Goal: Task Accomplishment & Management: Manage account settings

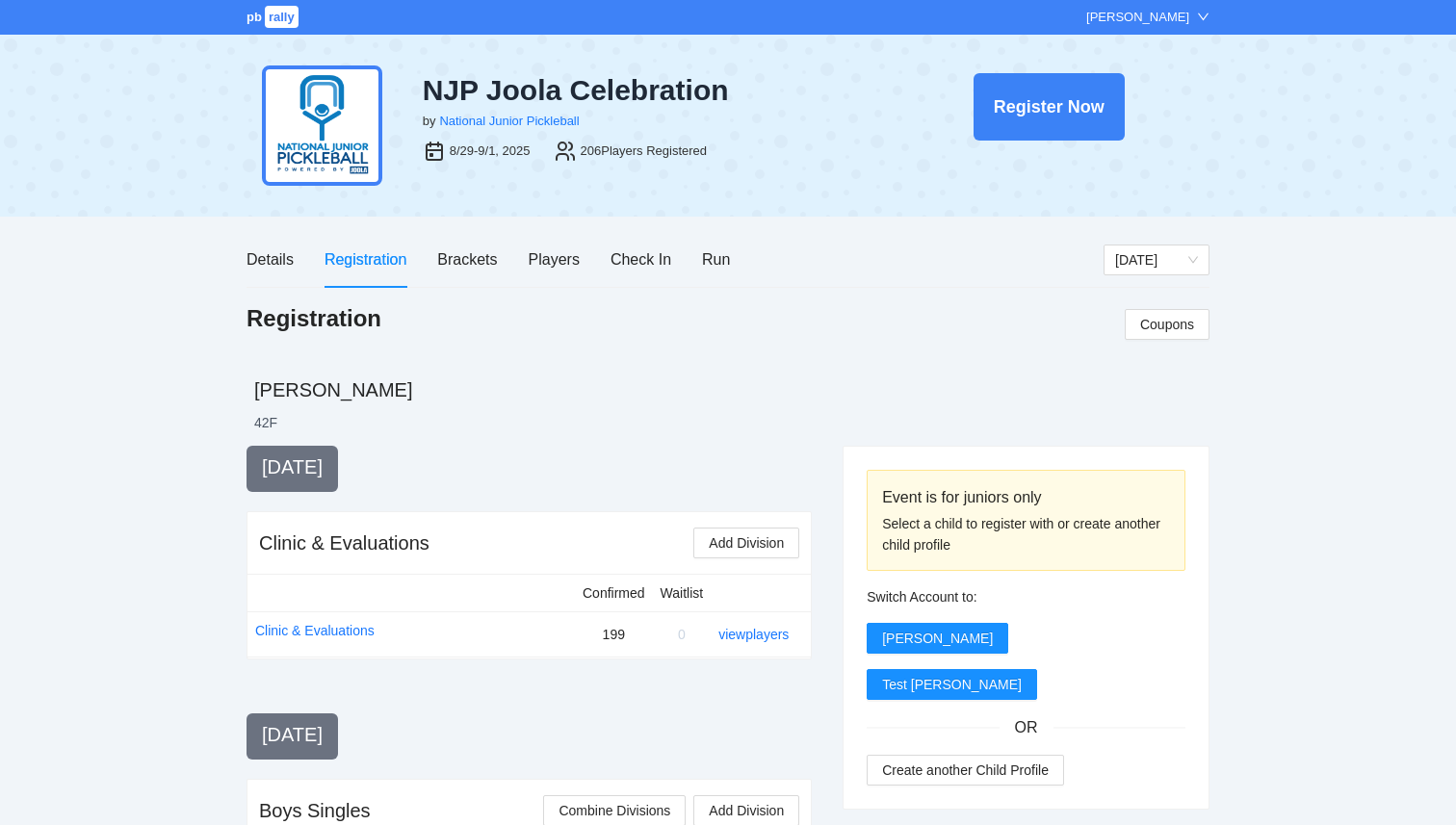
scroll to position [19, 0]
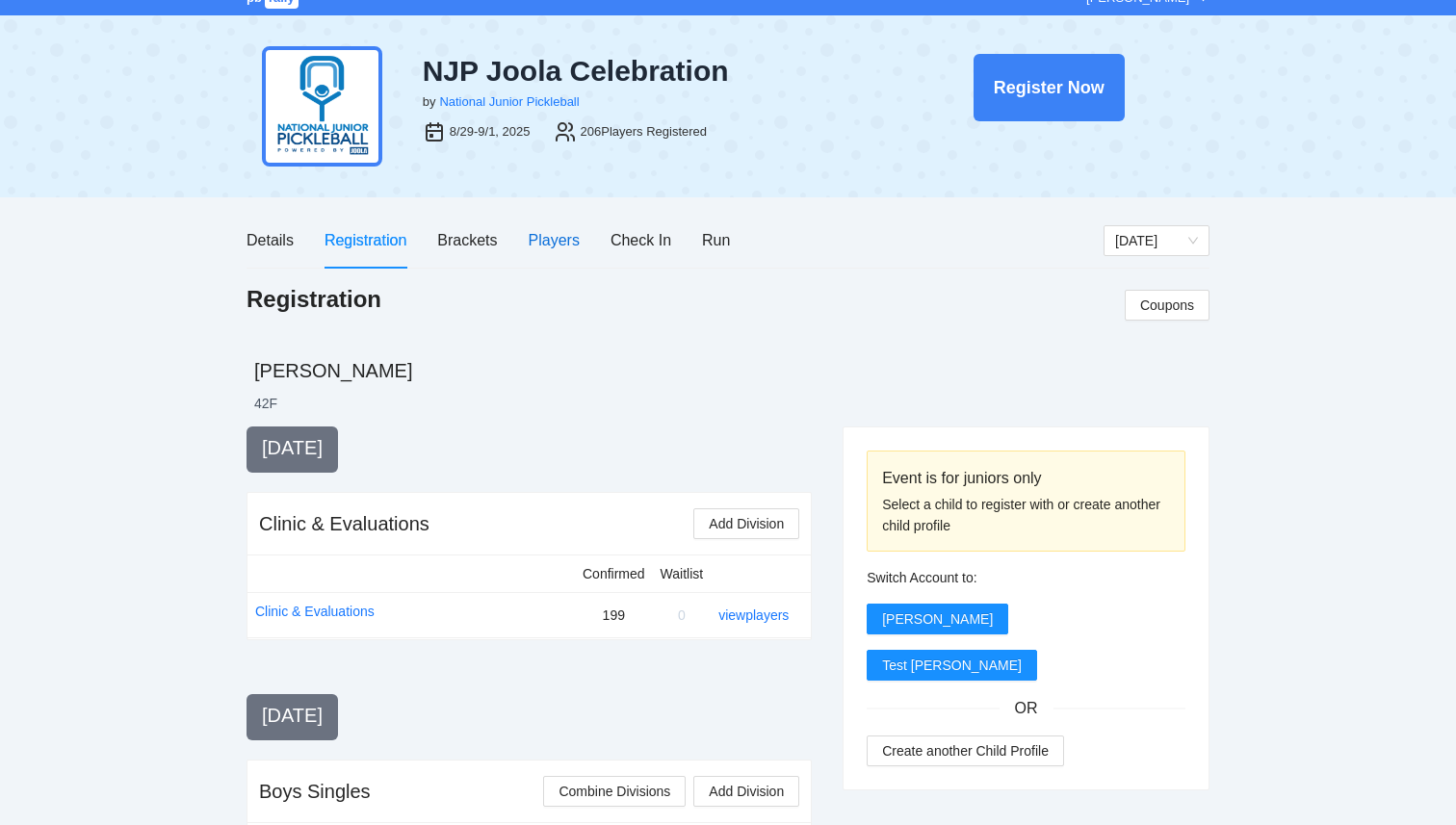
click at [535, 237] on div "Players" at bounding box center [554, 240] width 51 height 24
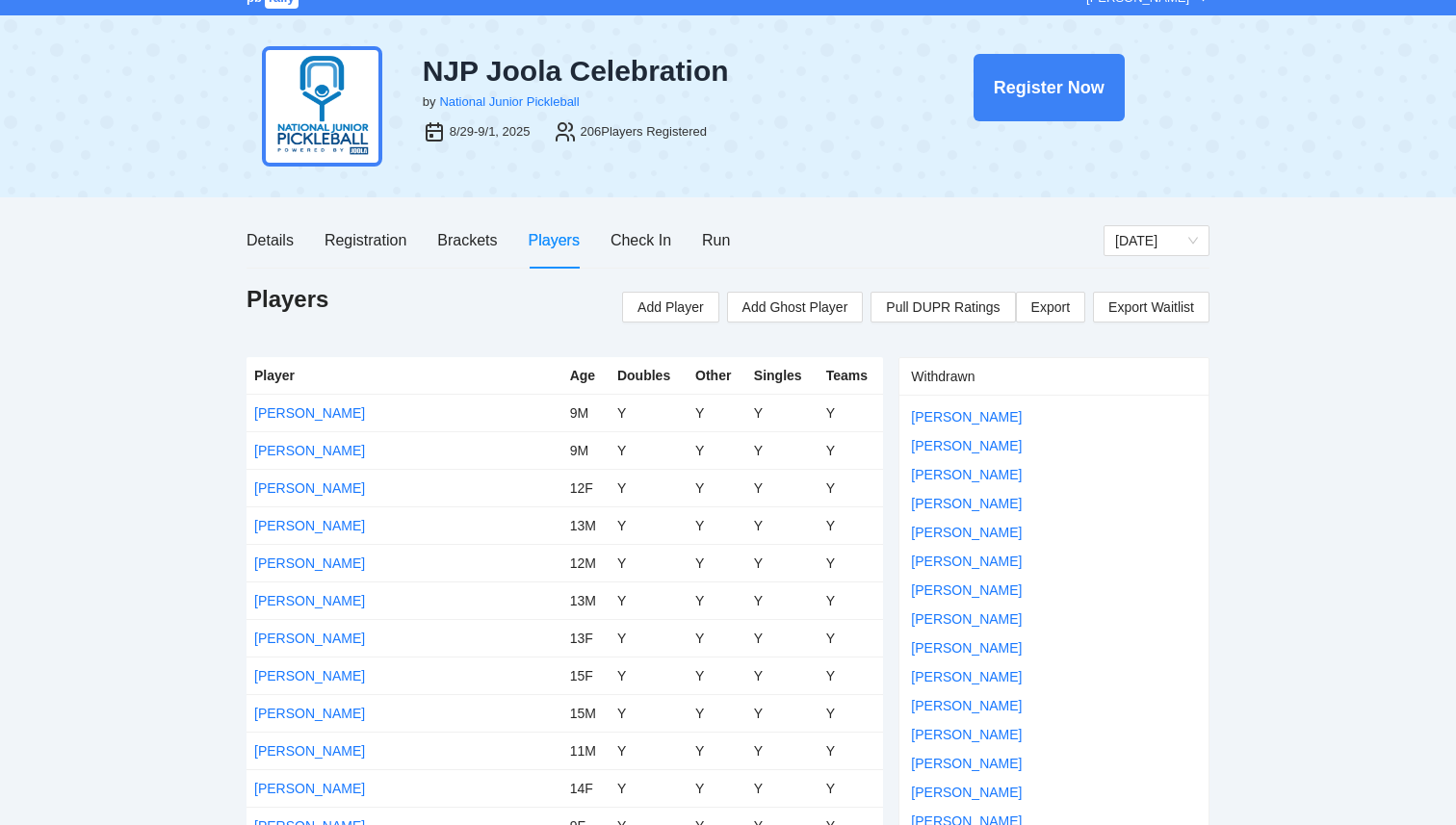
scroll to position [3700, 0]
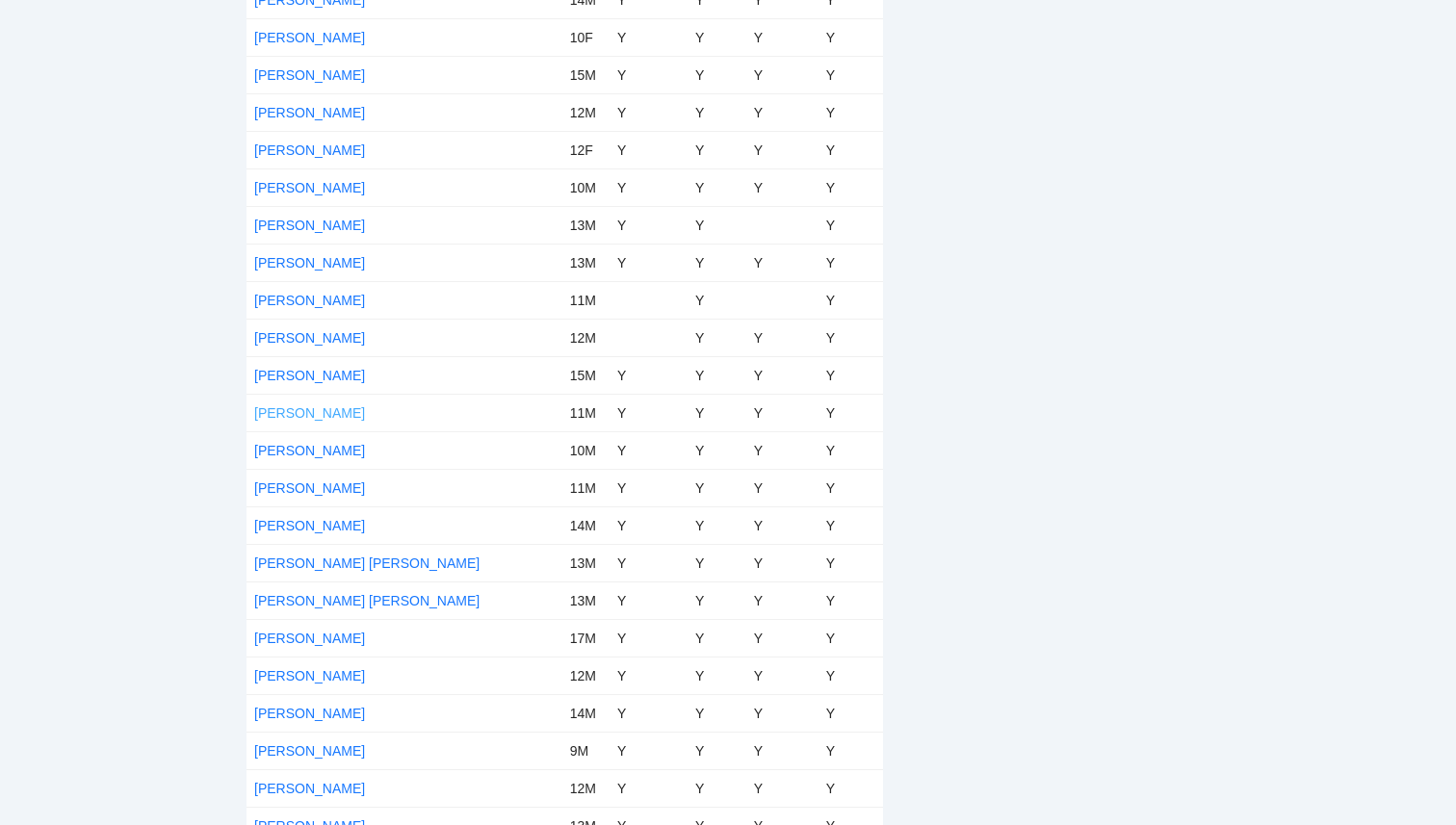
click at [289, 415] on link "[PERSON_NAME]" at bounding box center [310, 413] width 110 height 15
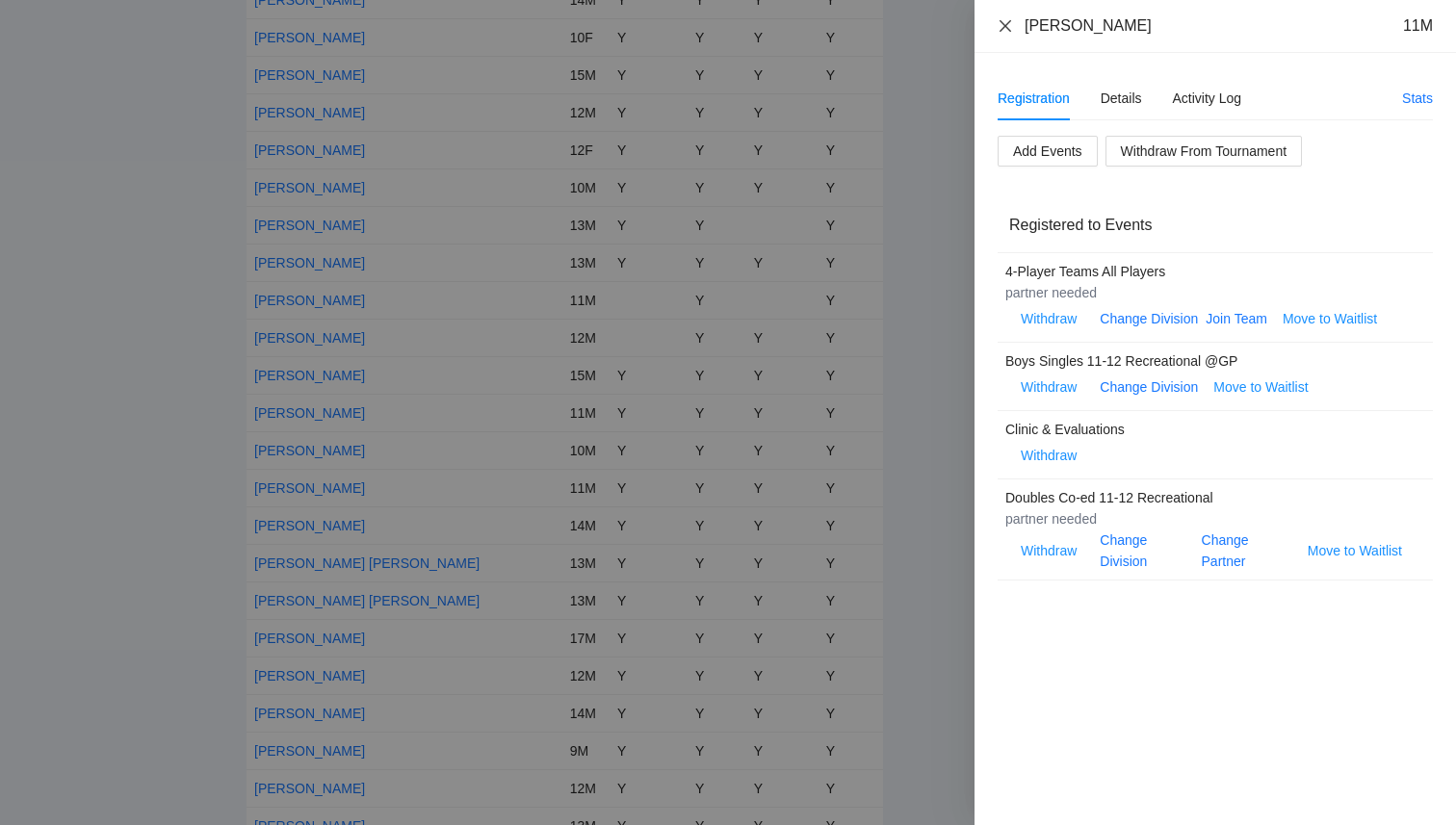
click at [1003, 30] on icon "close" at bounding box center [1005, 26] width 15 height 15
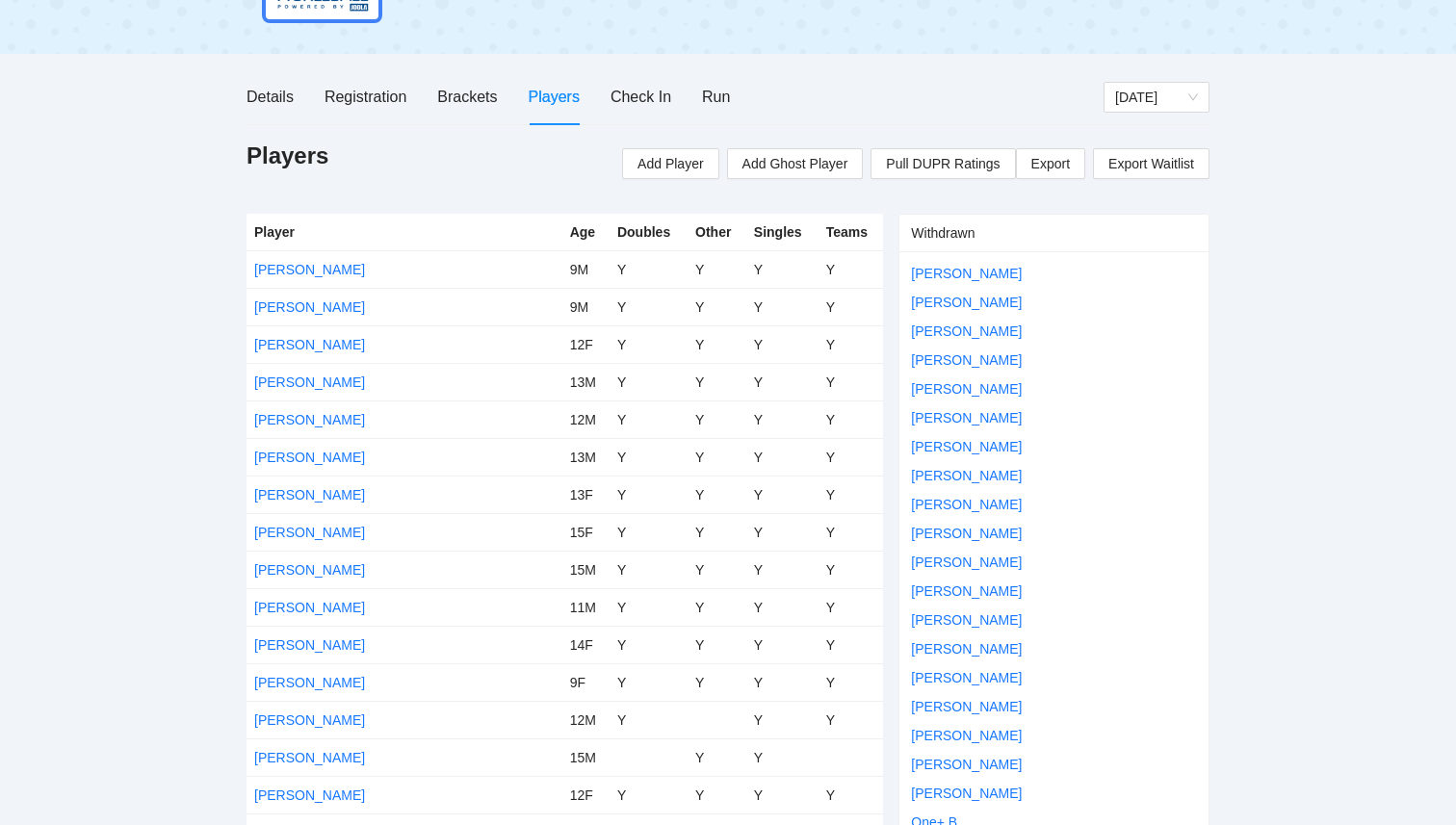
scroll to position [0, 0]
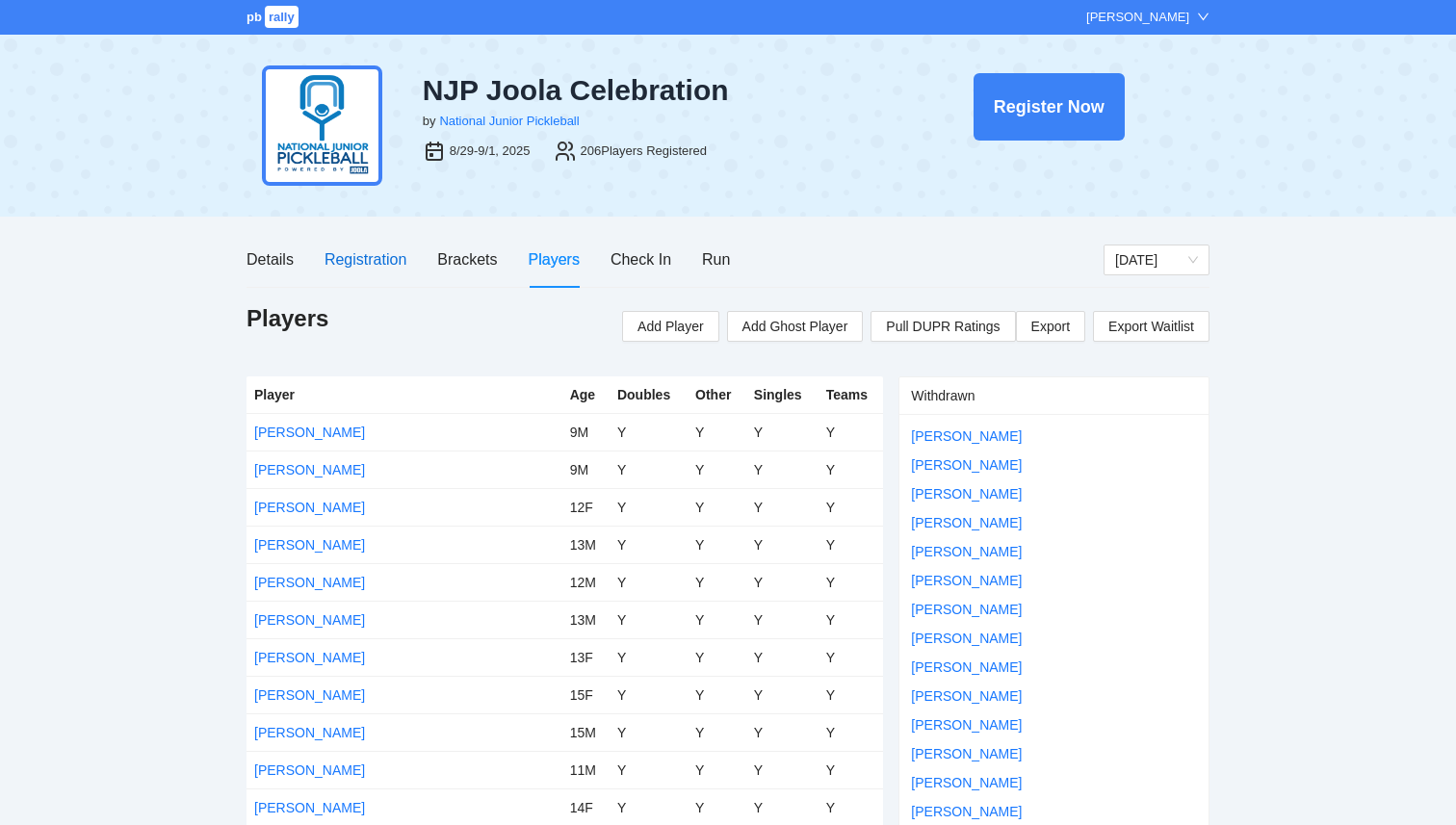
click at [362, 255] on div "Registration" at bounding box center [365, 260] width 82 height 24
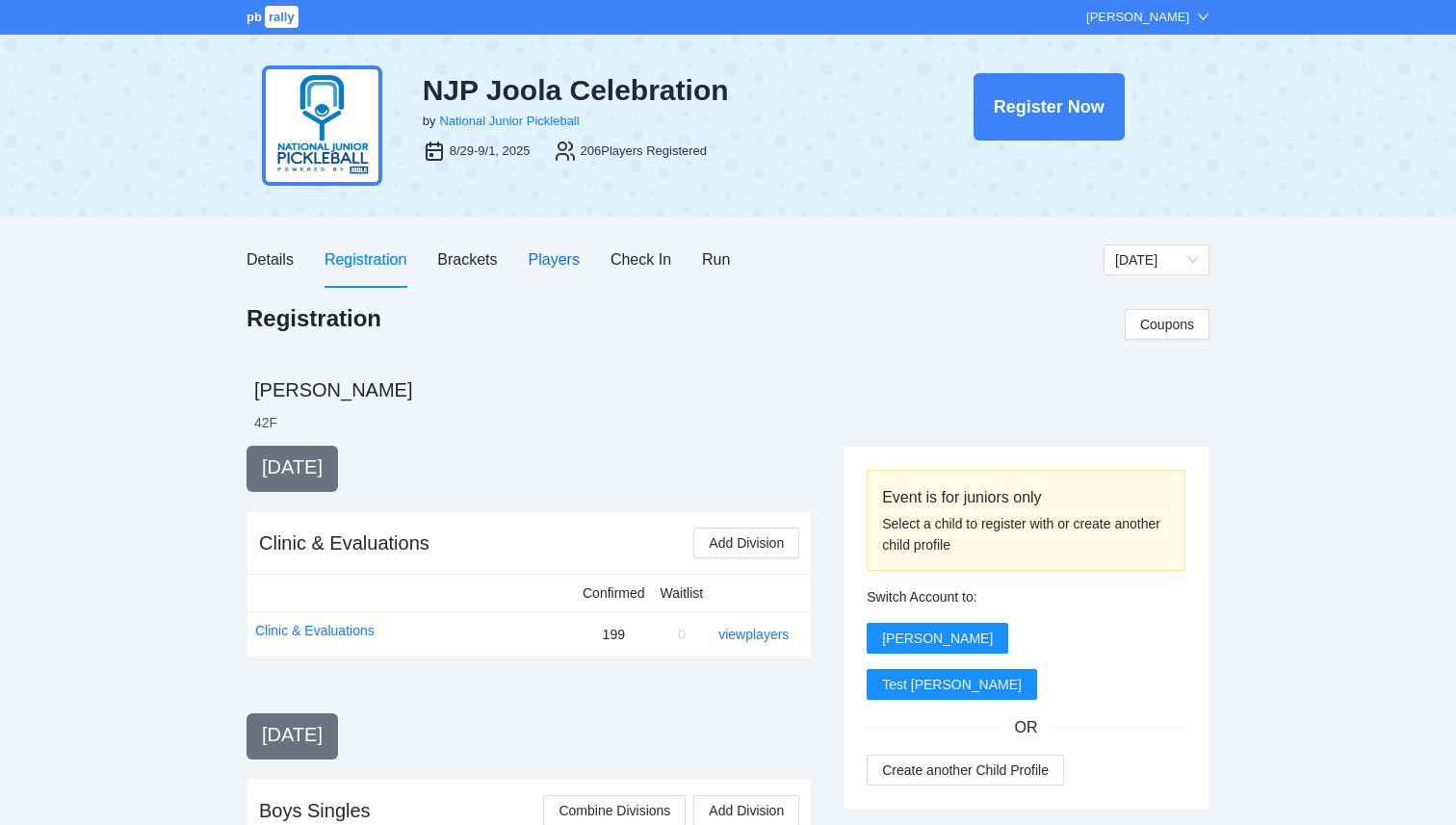
click at [565, 265] on div "Players" at bounding box center [554, 260] width 51 height 24
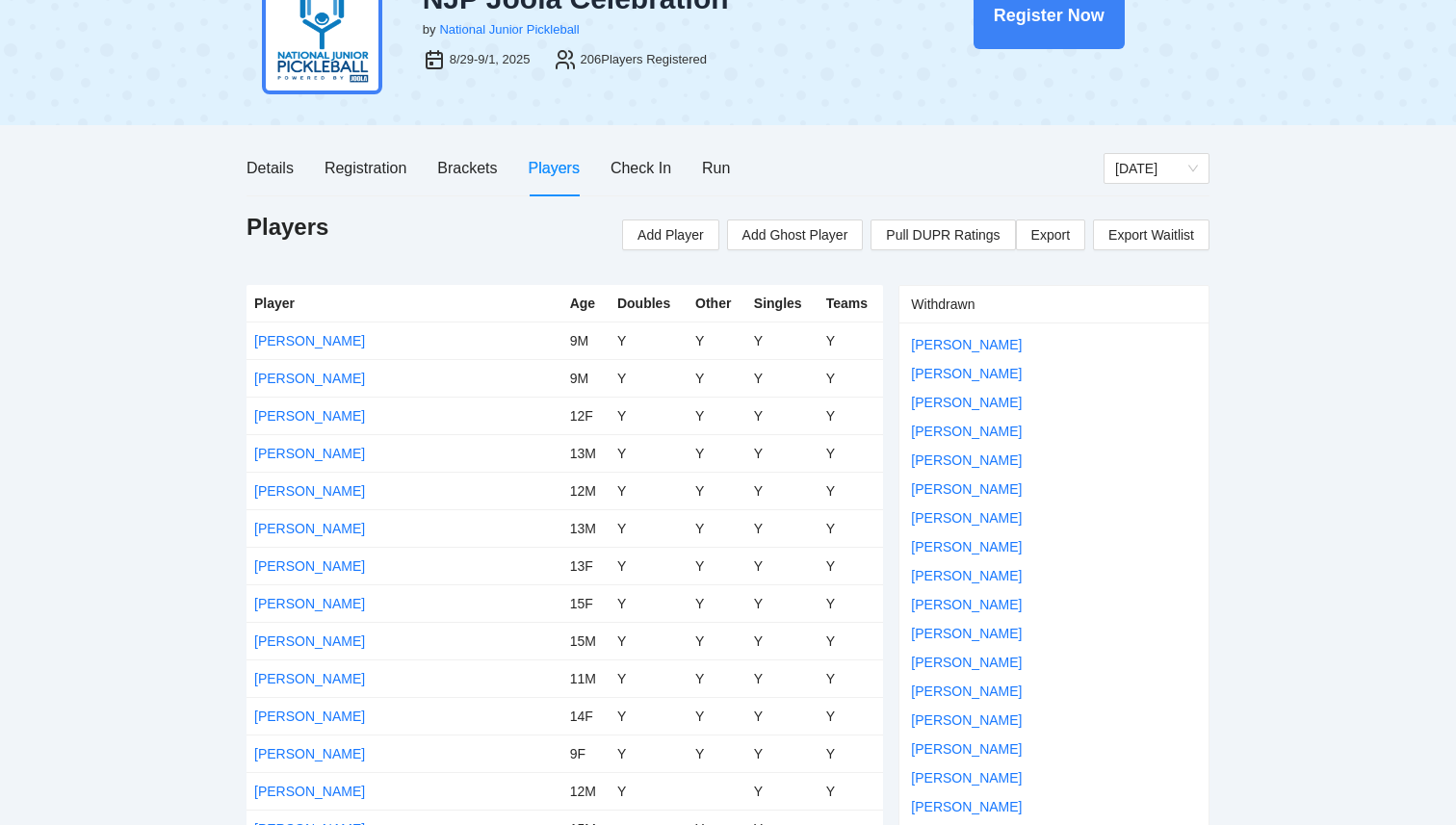
scroll to position [3700, 0]
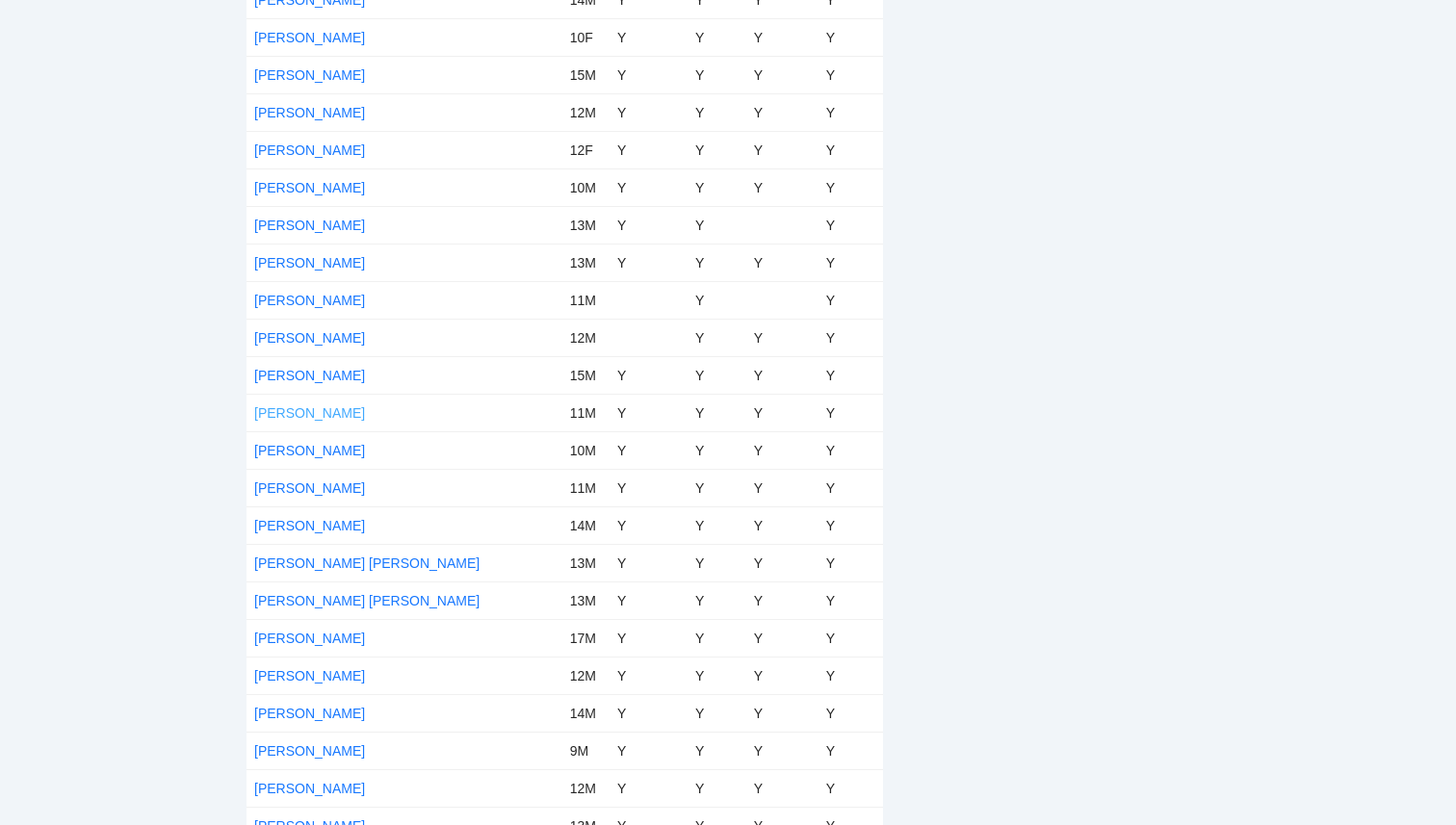
click at [270, 413] on link "[PERSON_NAME]" at bounding box center [310, 413] width 110 height 15
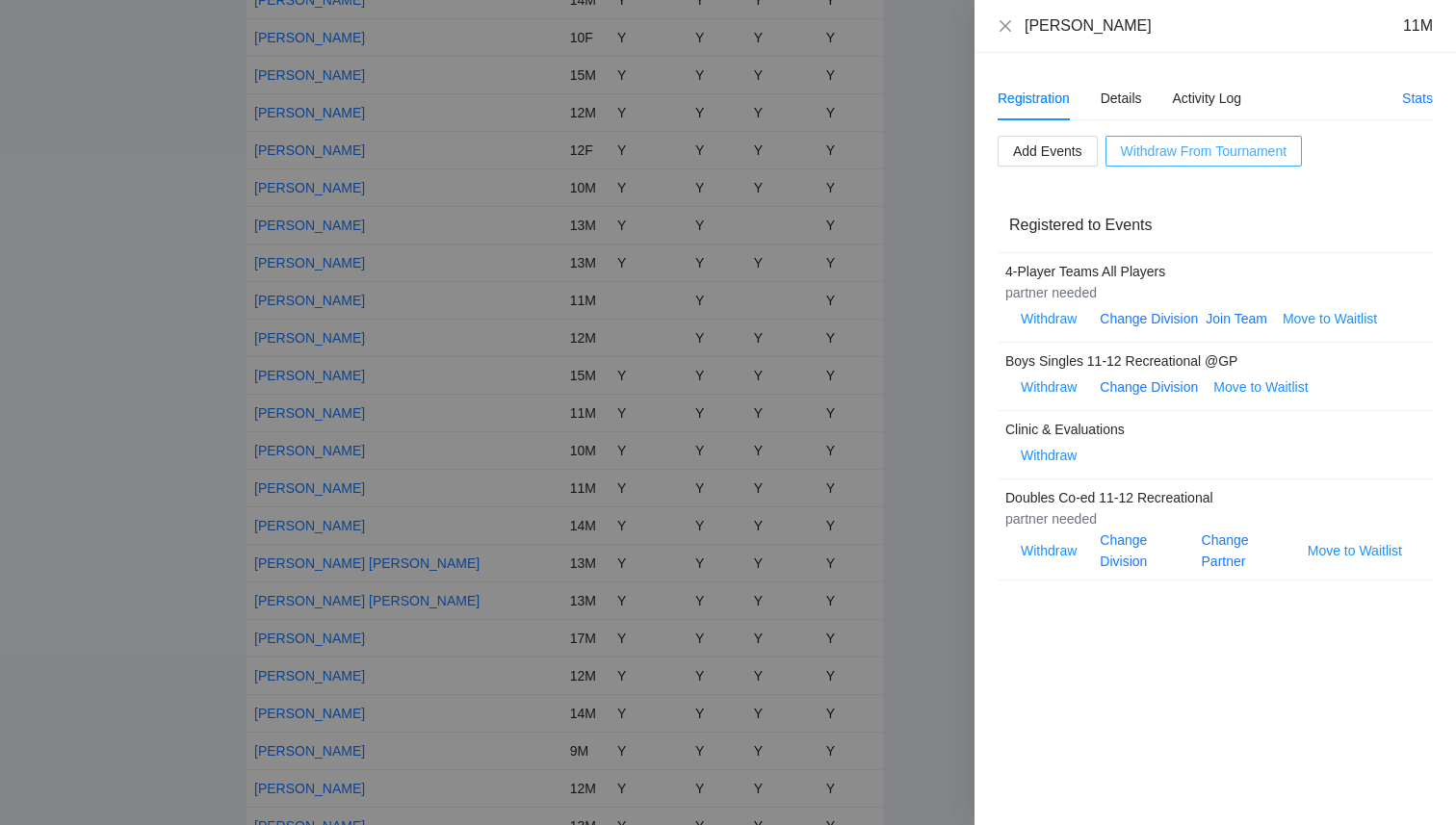
click at [1161, 160] on span "Withdraw From Tournament" at bounding box center [1203, 151] width 166 height 21
click at [1235, 100] on span "OK" at bounding box center [1239, 91] width 19 height 21
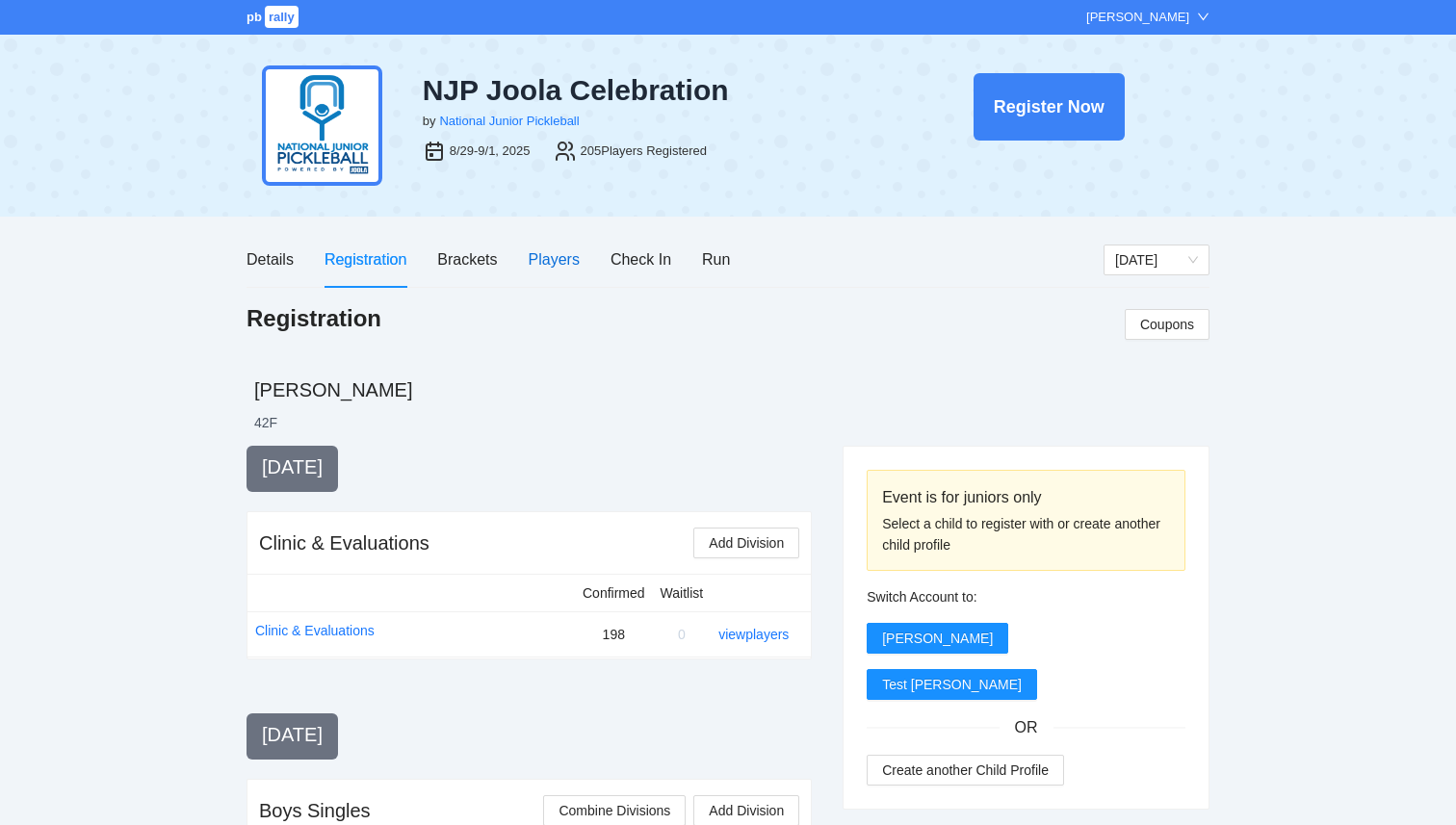
click at [551, 255] on div "Players" at bounding box center [554, 260] width 51 height 24
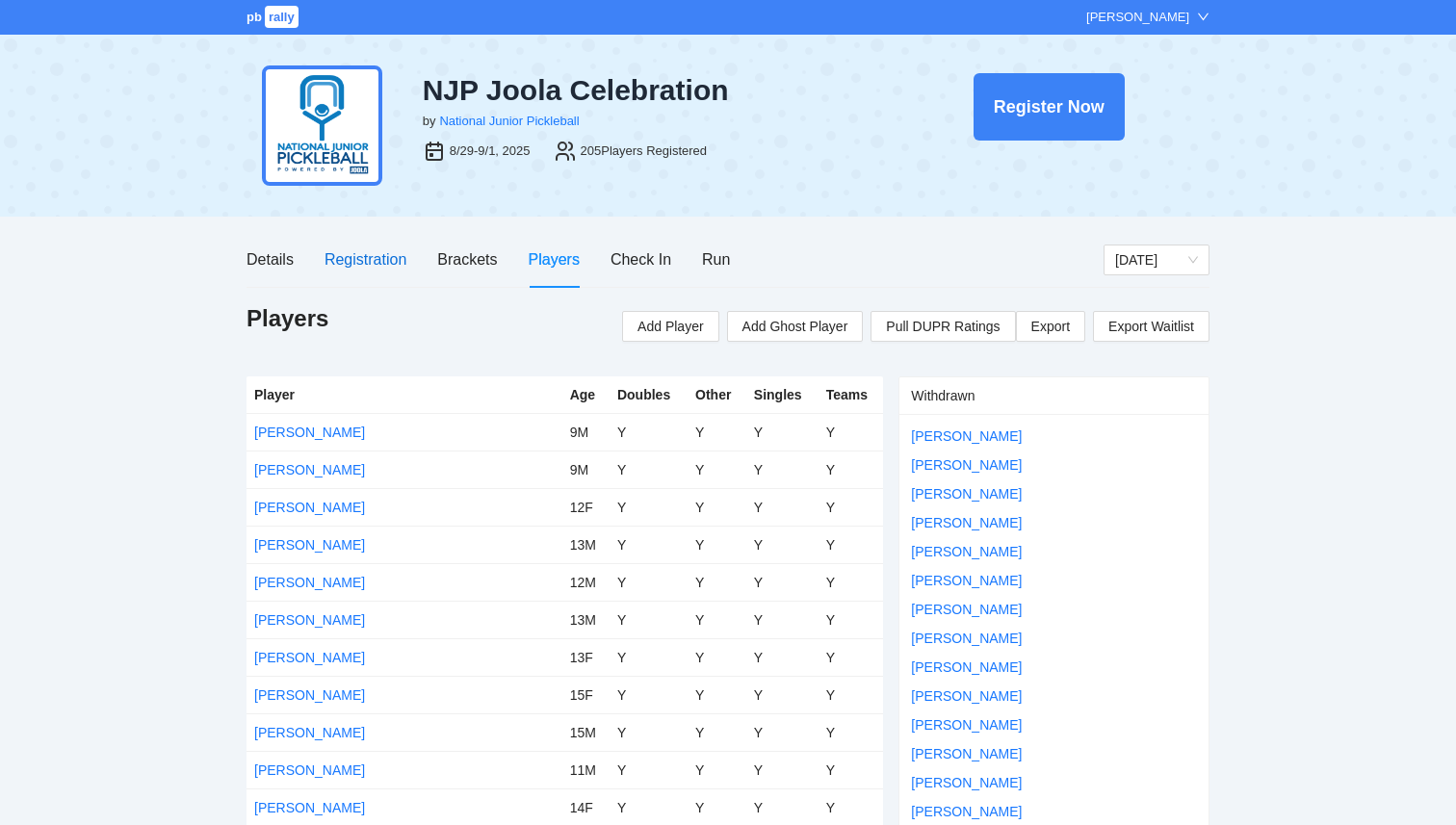
click at [343, 270] on div "Registration" at bounding box center [365, 260] width 82 height 24
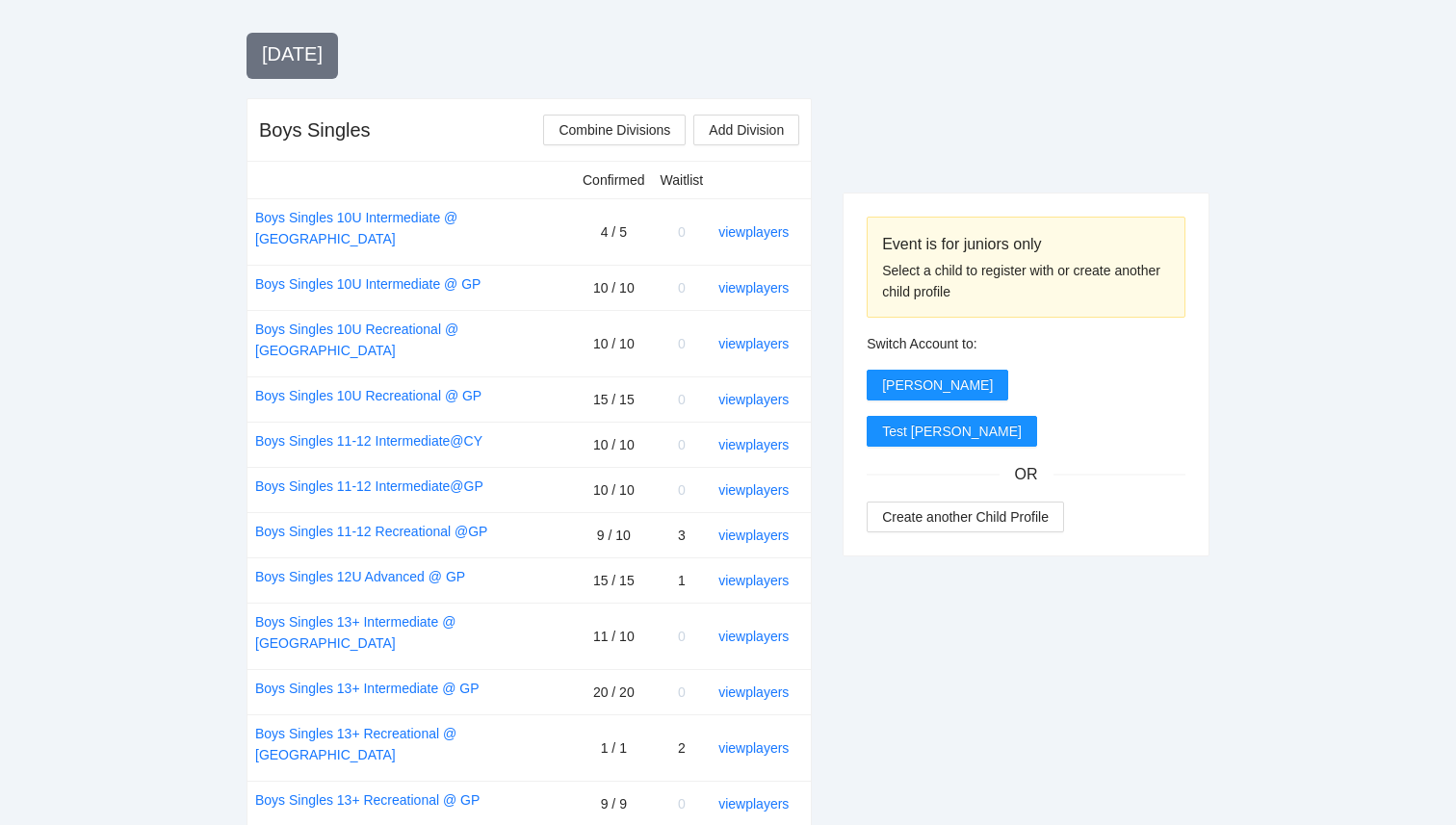
scroll to position [726, 0]
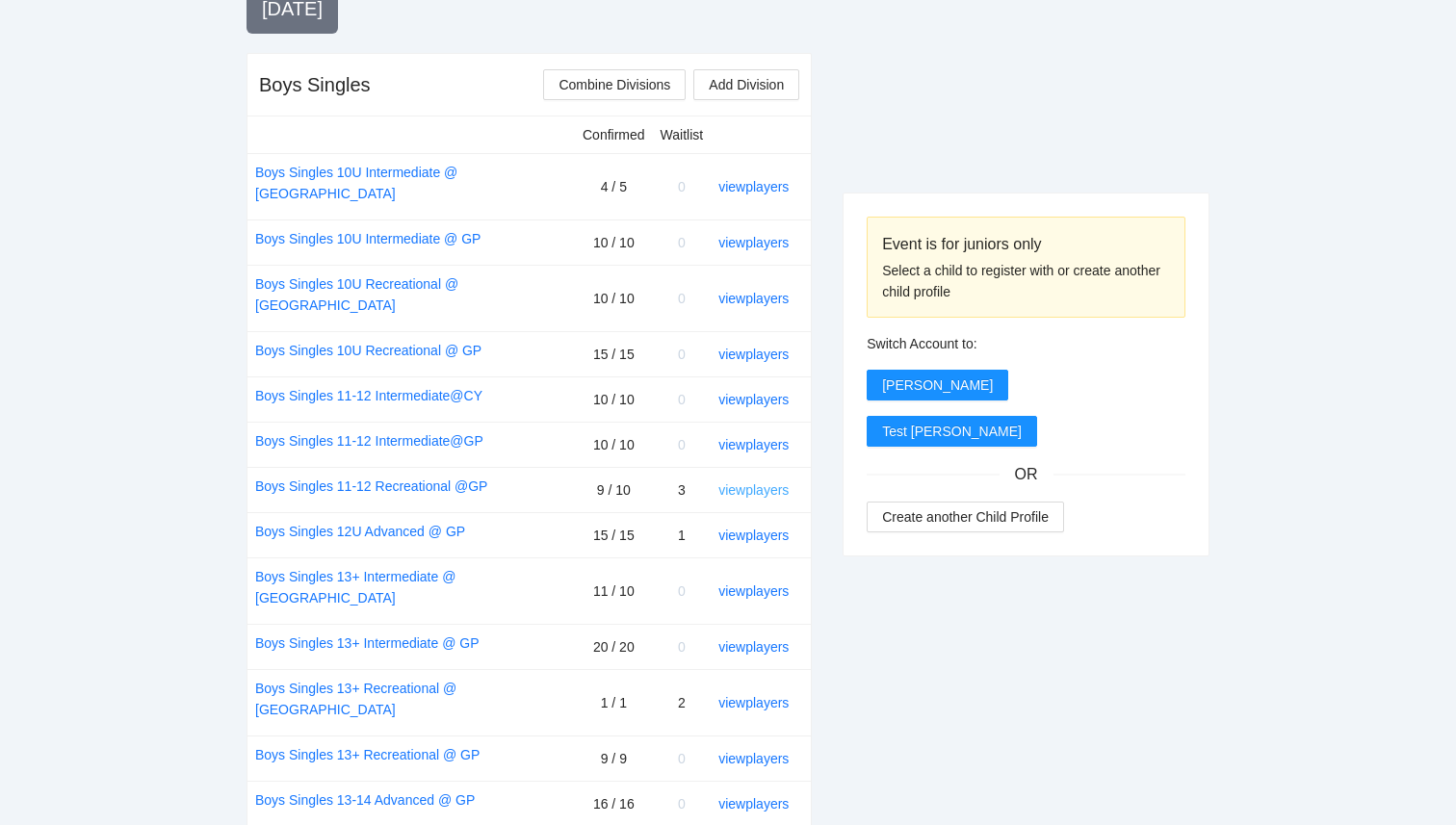
click at [750, 482] on link "view players" at bounding box center [753, 490] width 71 height 15
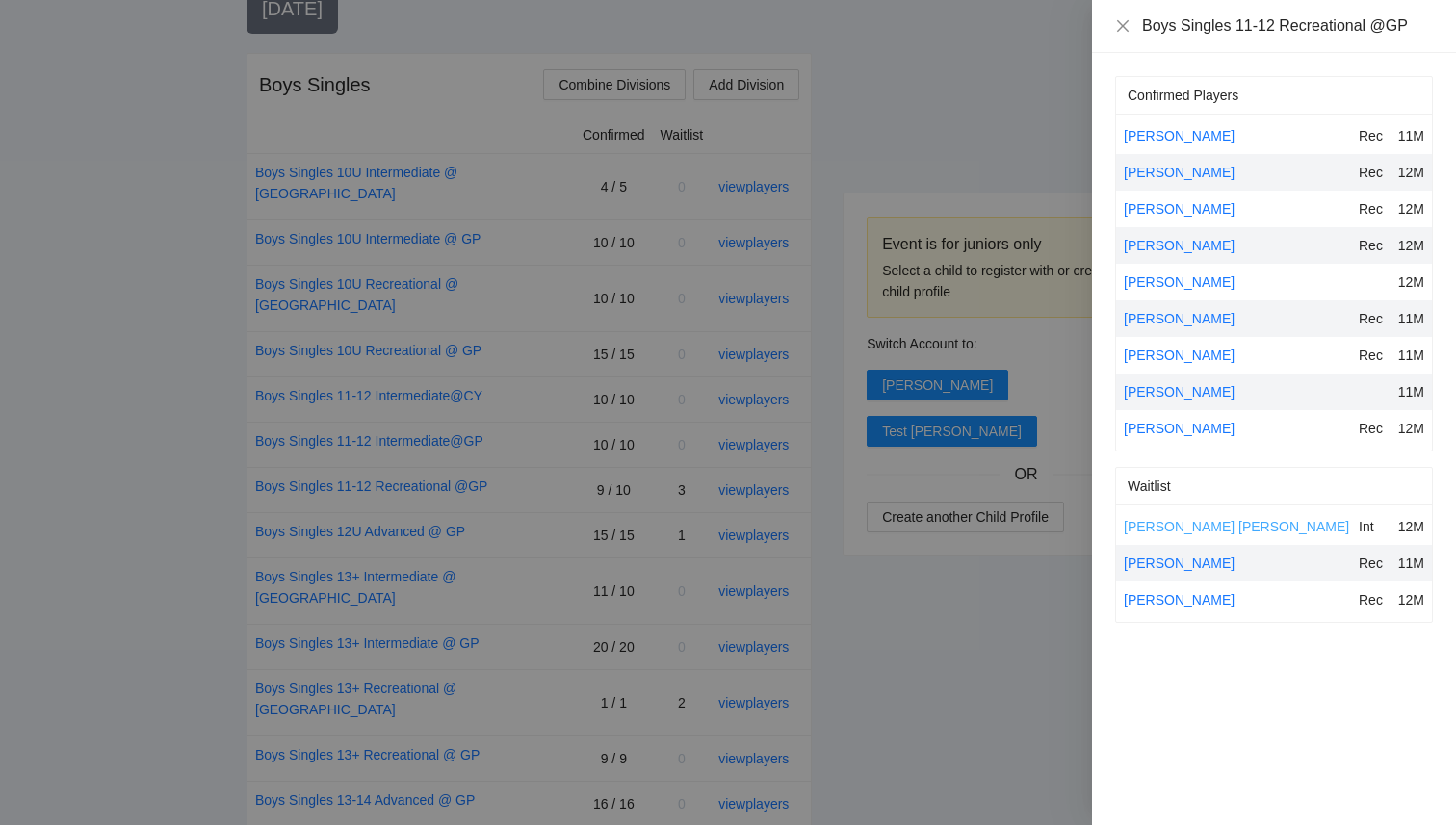
click at [1181, 528] on link "[PERSON_NAME] [PERSON_NAME]" at bounding box center [1236, 527] width 226 height 15
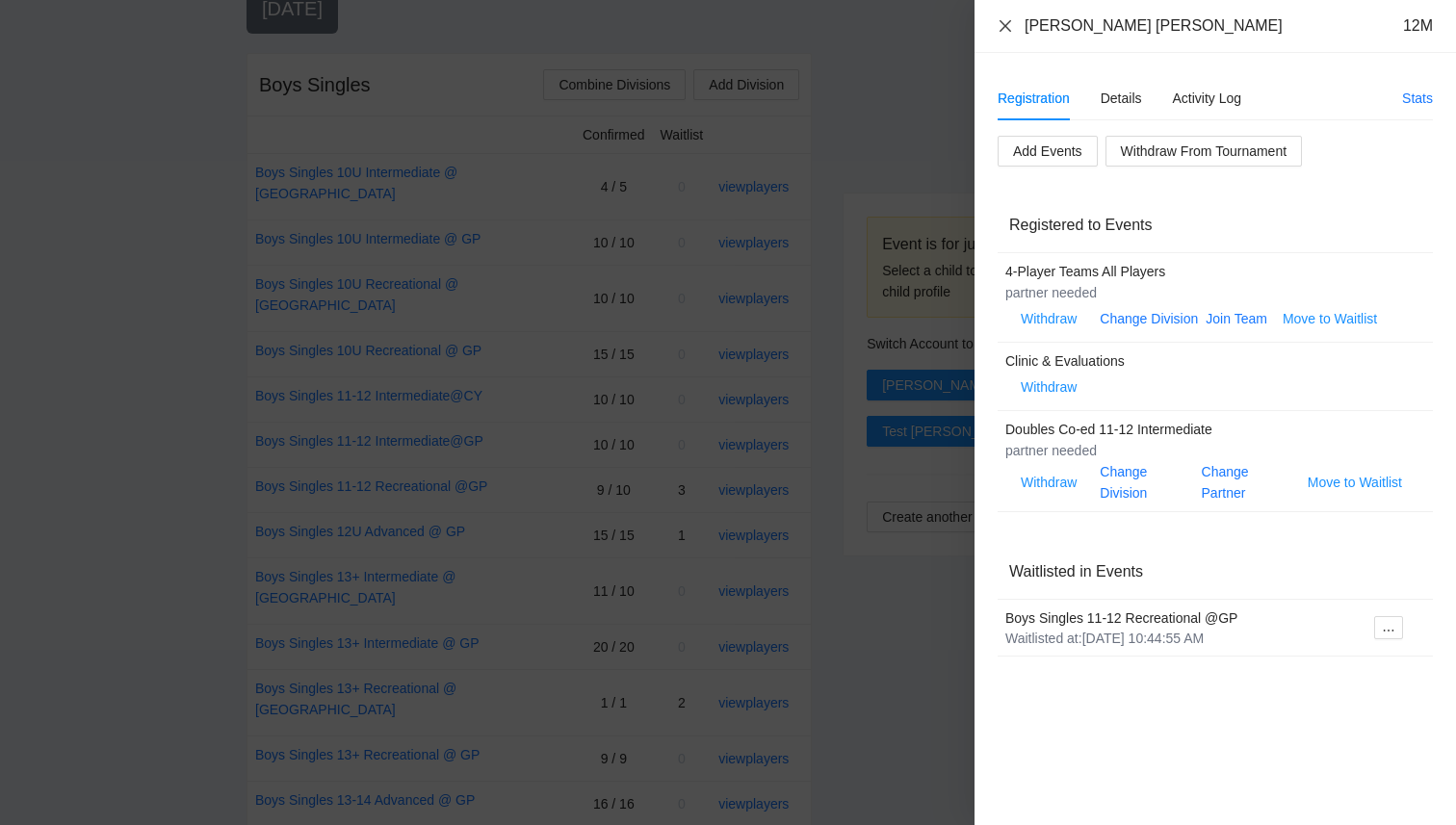
click at [1006, 29] on icon "close" at bounding box center [1005, 26] width 15 height 15
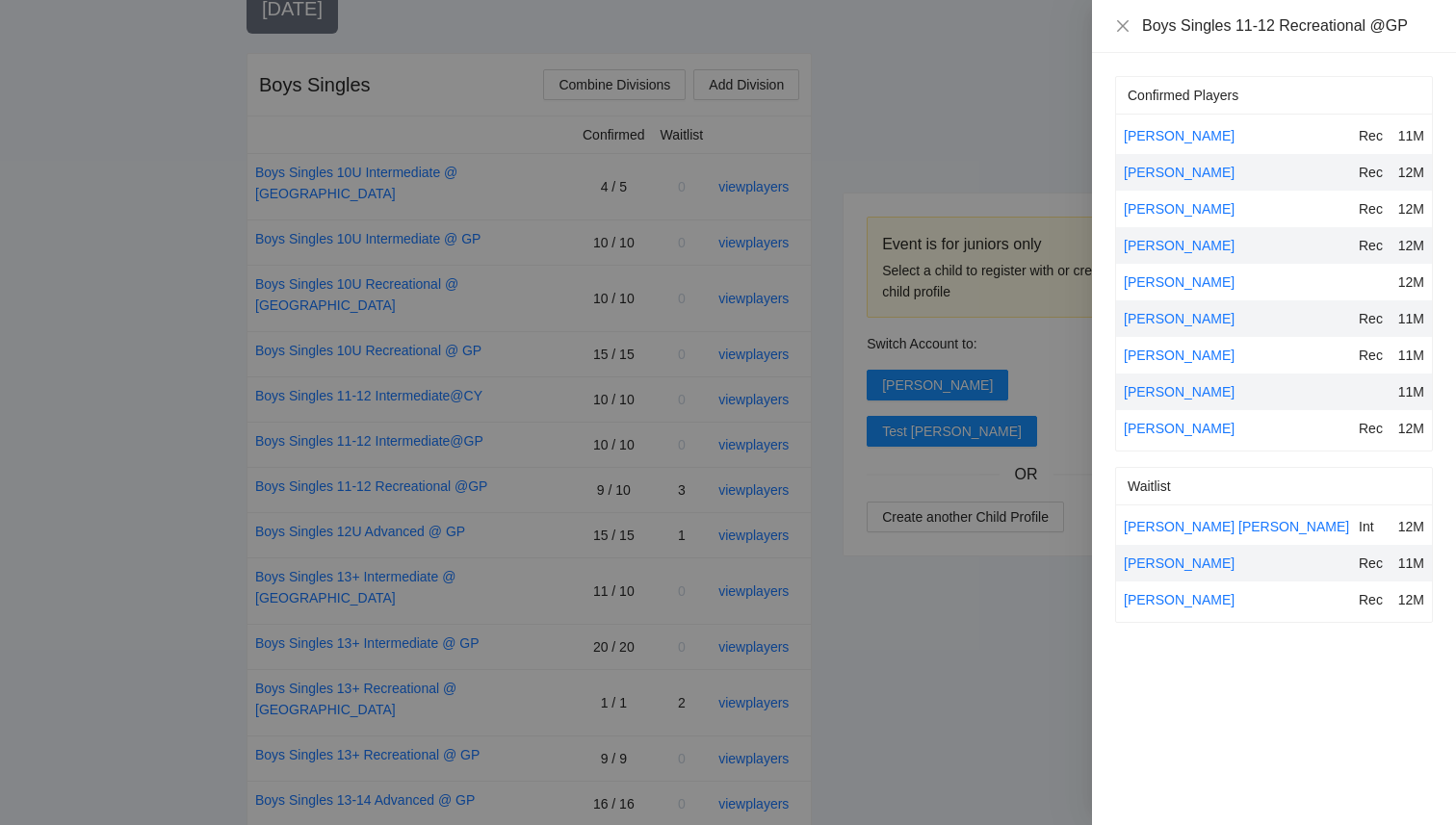
click at [1170, 554] on div "[PERSON_NAME]" at bounding box center [1237, 564] width 228 height 21
click at [1170, 559] on link "[PERSON_NAME]" at bounding box center [1179, 564] width 110 height 15
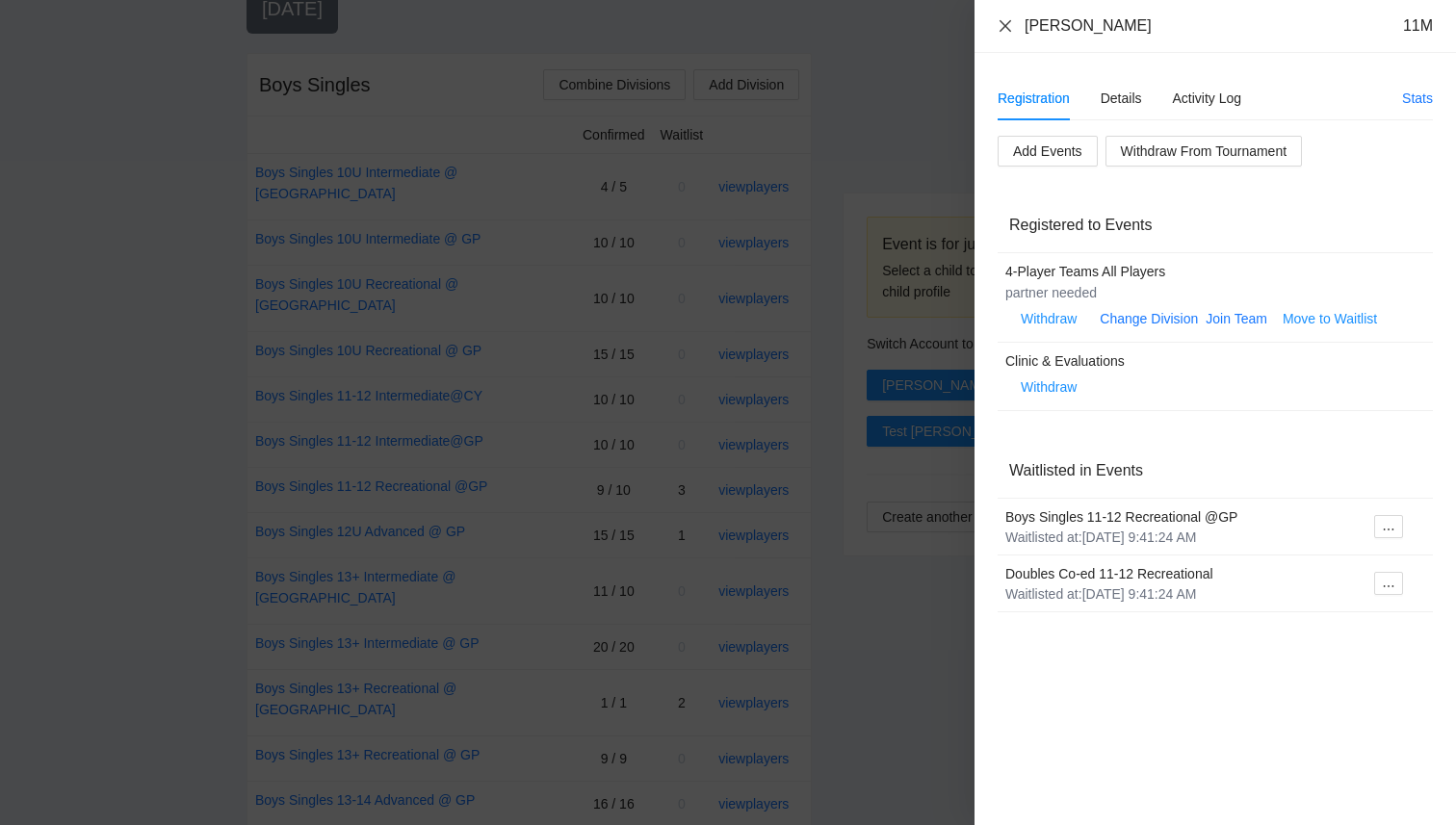
click at [1003, 26] on icon "close" at bounding box center [1005, 25] width 12 height 12
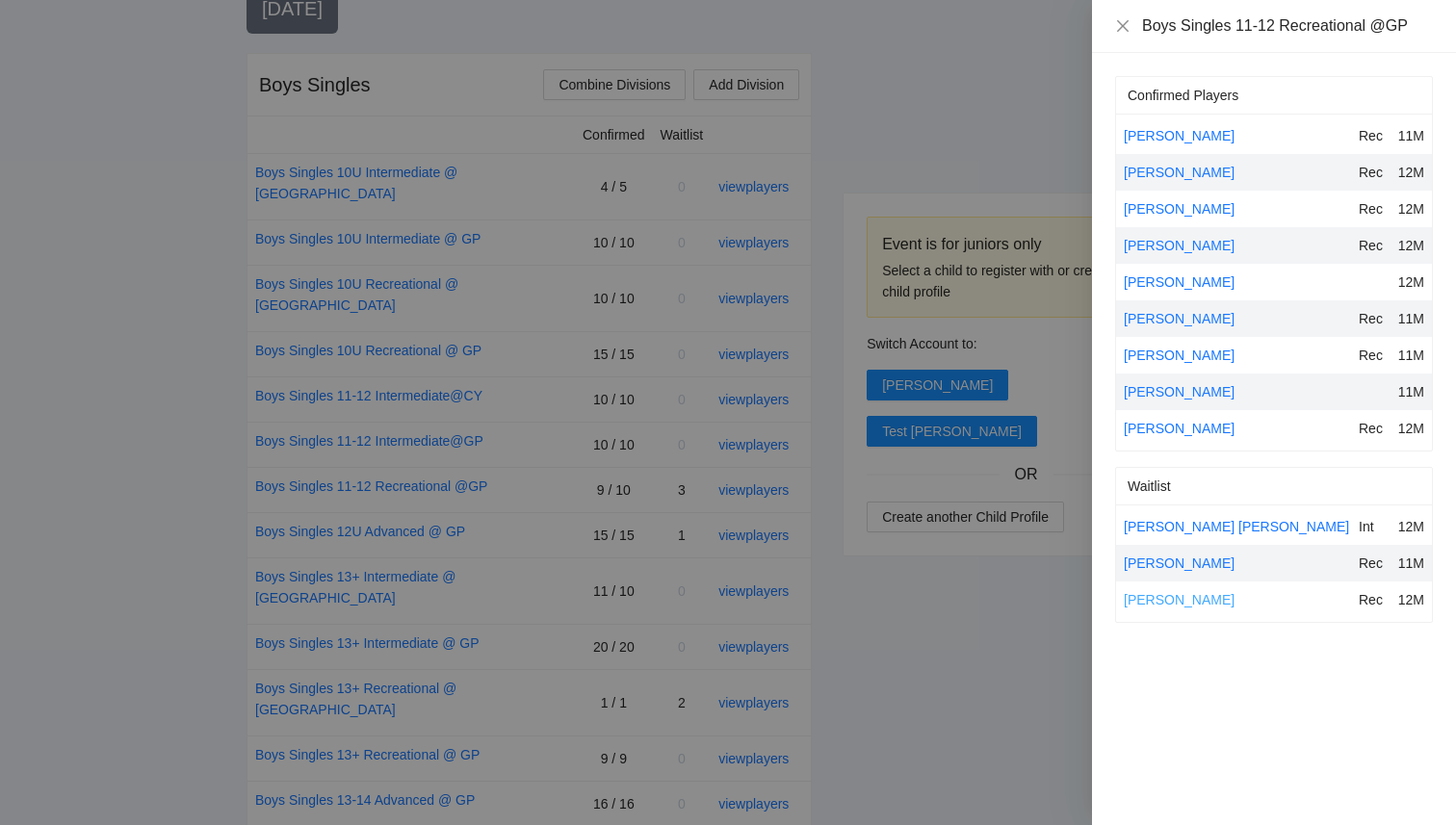
click at [1141, 597] on link "[PERSON_NAME]" at bounding box center [1179, 600] width 110 height 15
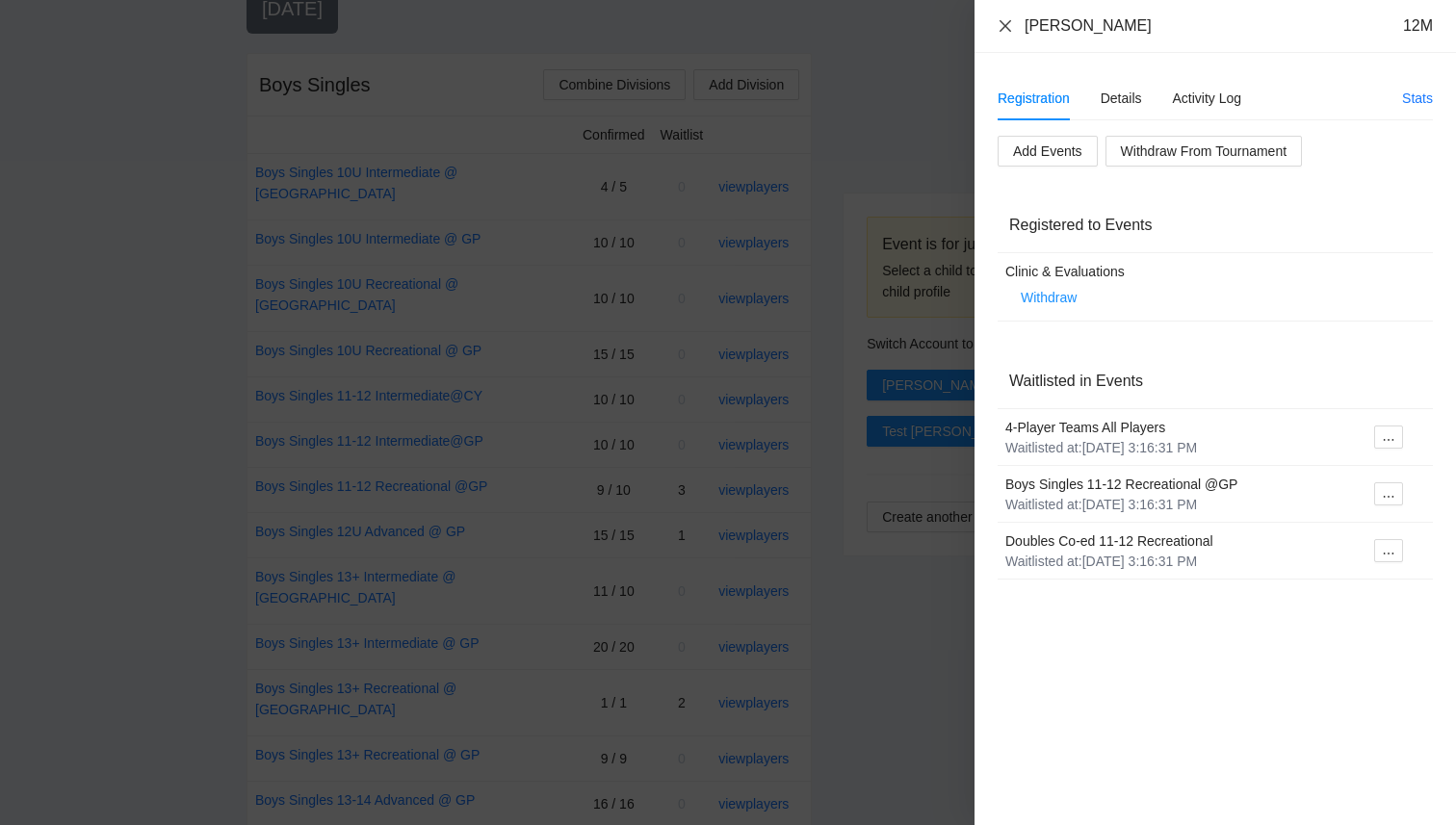
click at [1001, 26] on icon "close" at bounding box center [1005, 26] width 15 height 15
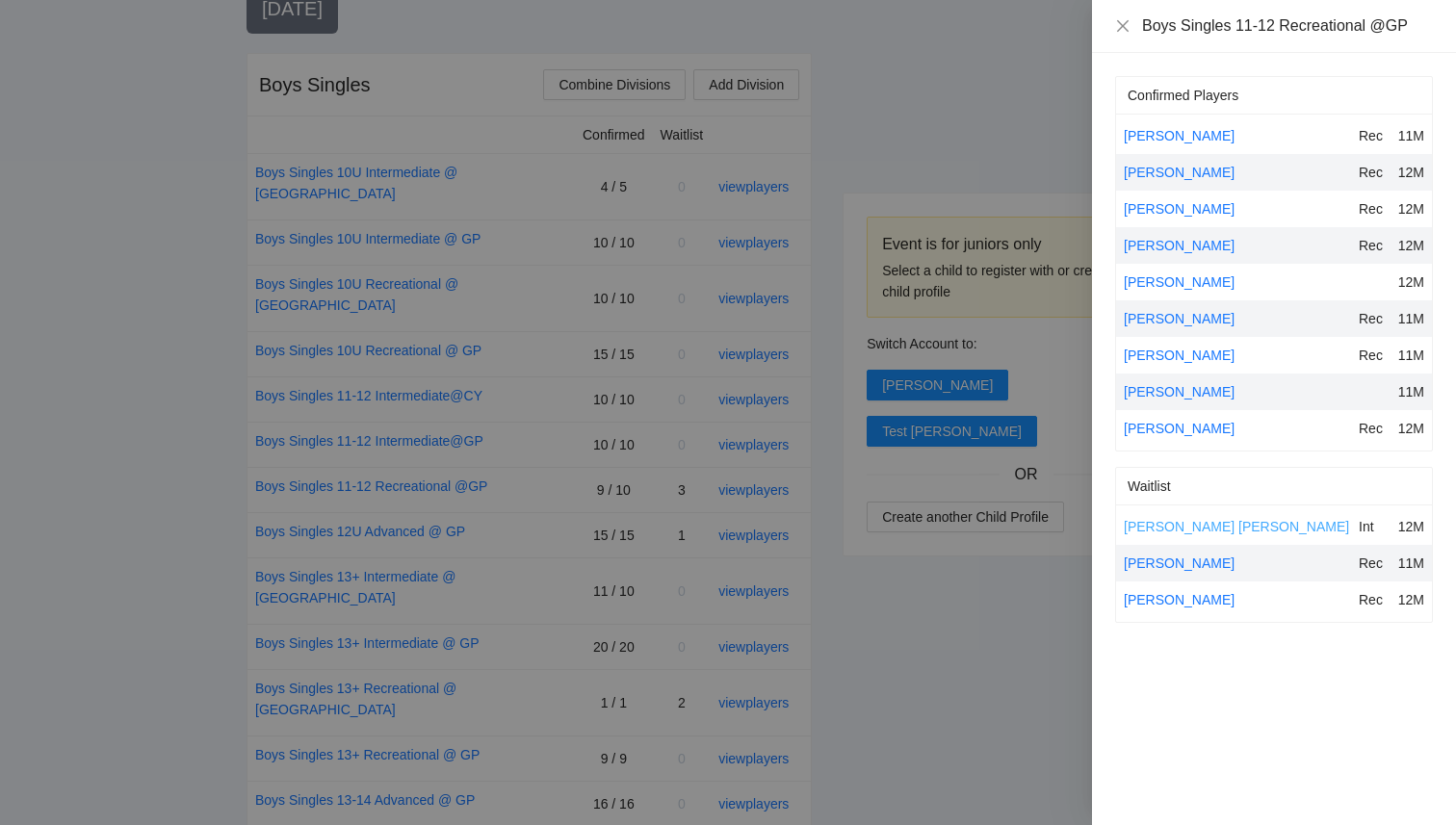
click at [1156, 526] on link "[PERSON_NAME] [PERSON_NAME]" at bounding box center [1236, 527] width 226 height 15
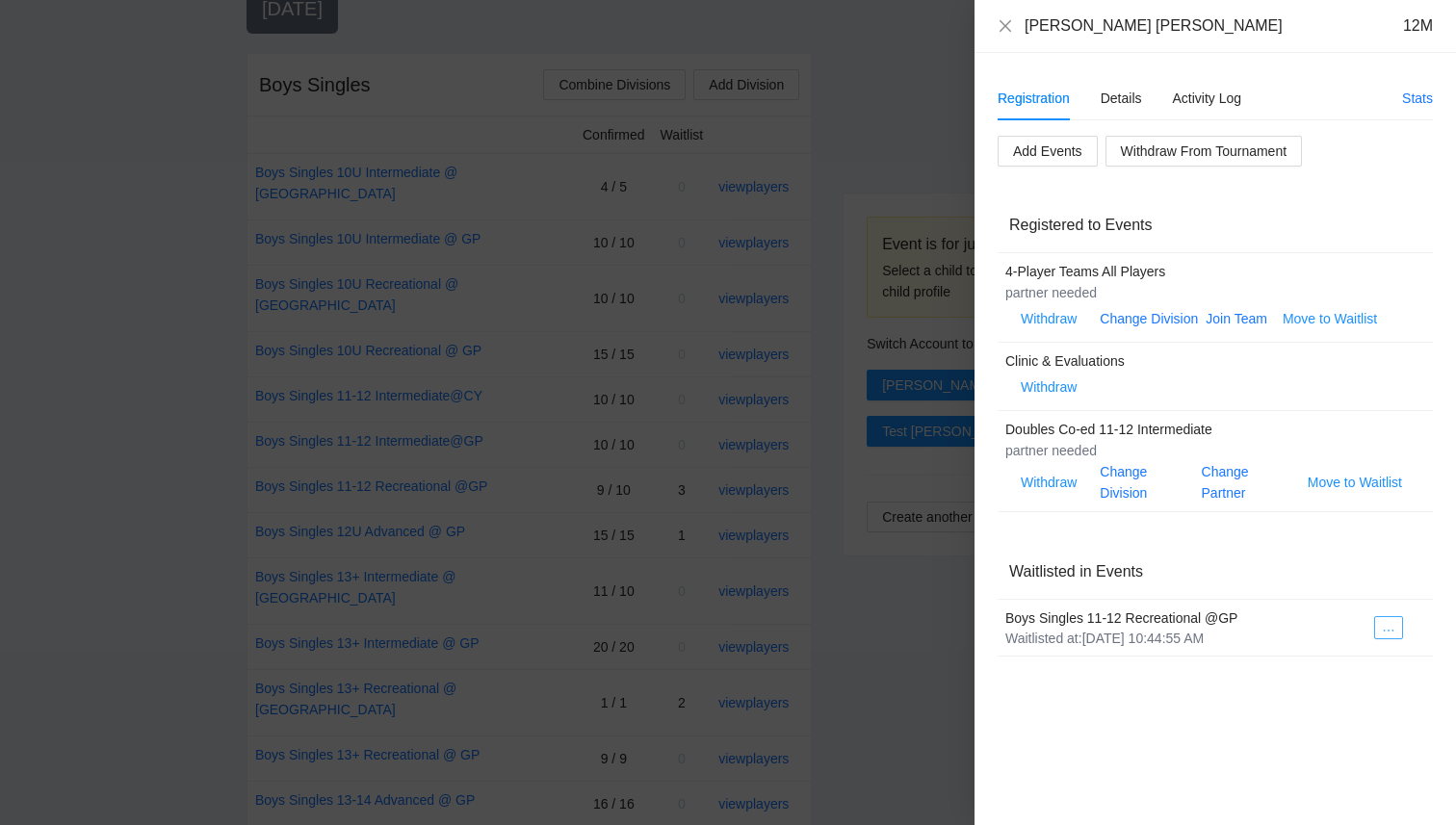
click at [1392, 629] on icon "ellipsis" at bounding box center [1388, 631] width 14 height 14
click at [1360, 661] on span "Register to Event" at bounding box center [1330, 662] width 121 height 21
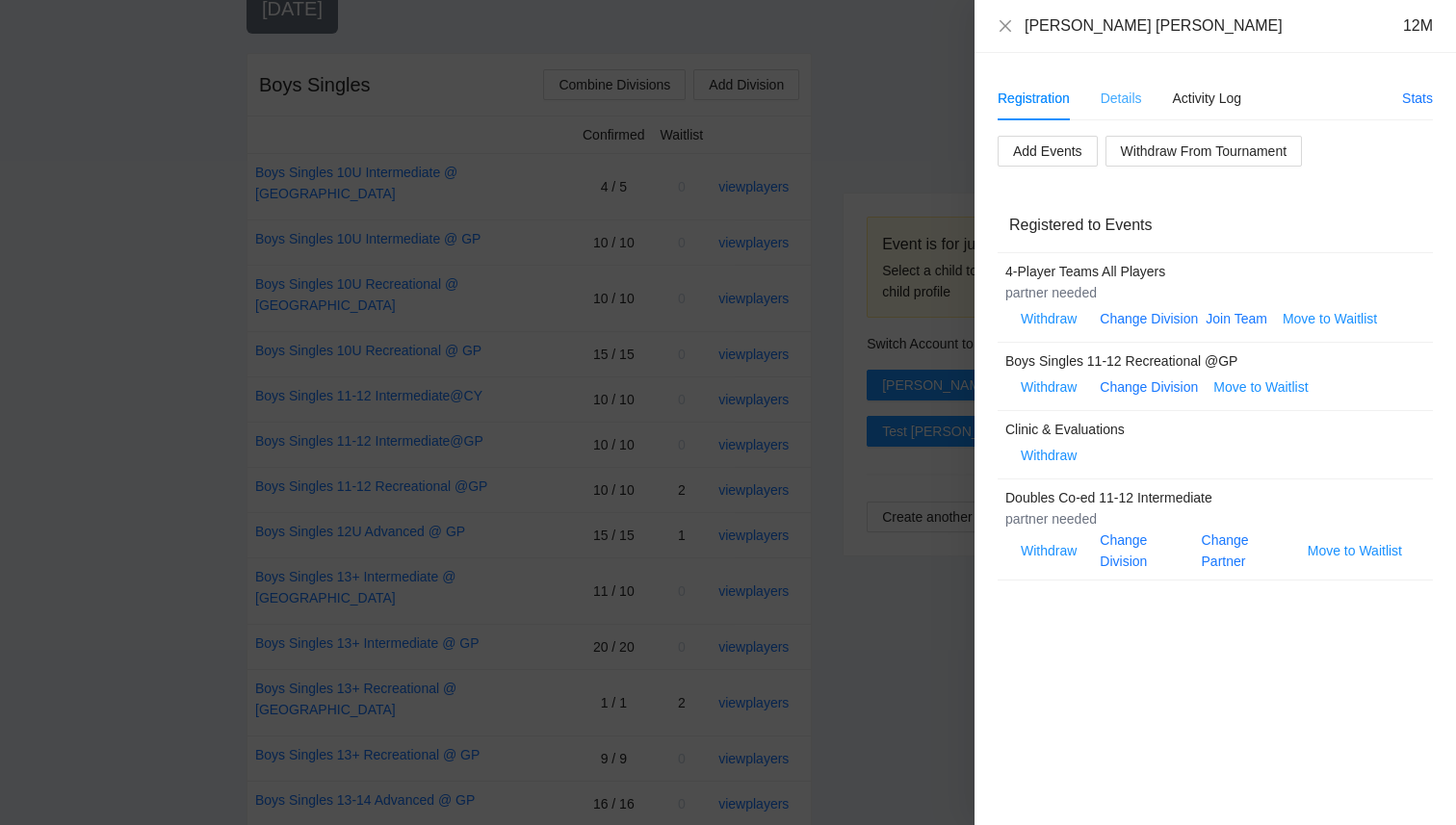
click at [1123, 86] on div "Details" at bounding box center [1121, 99] width 42 height 45
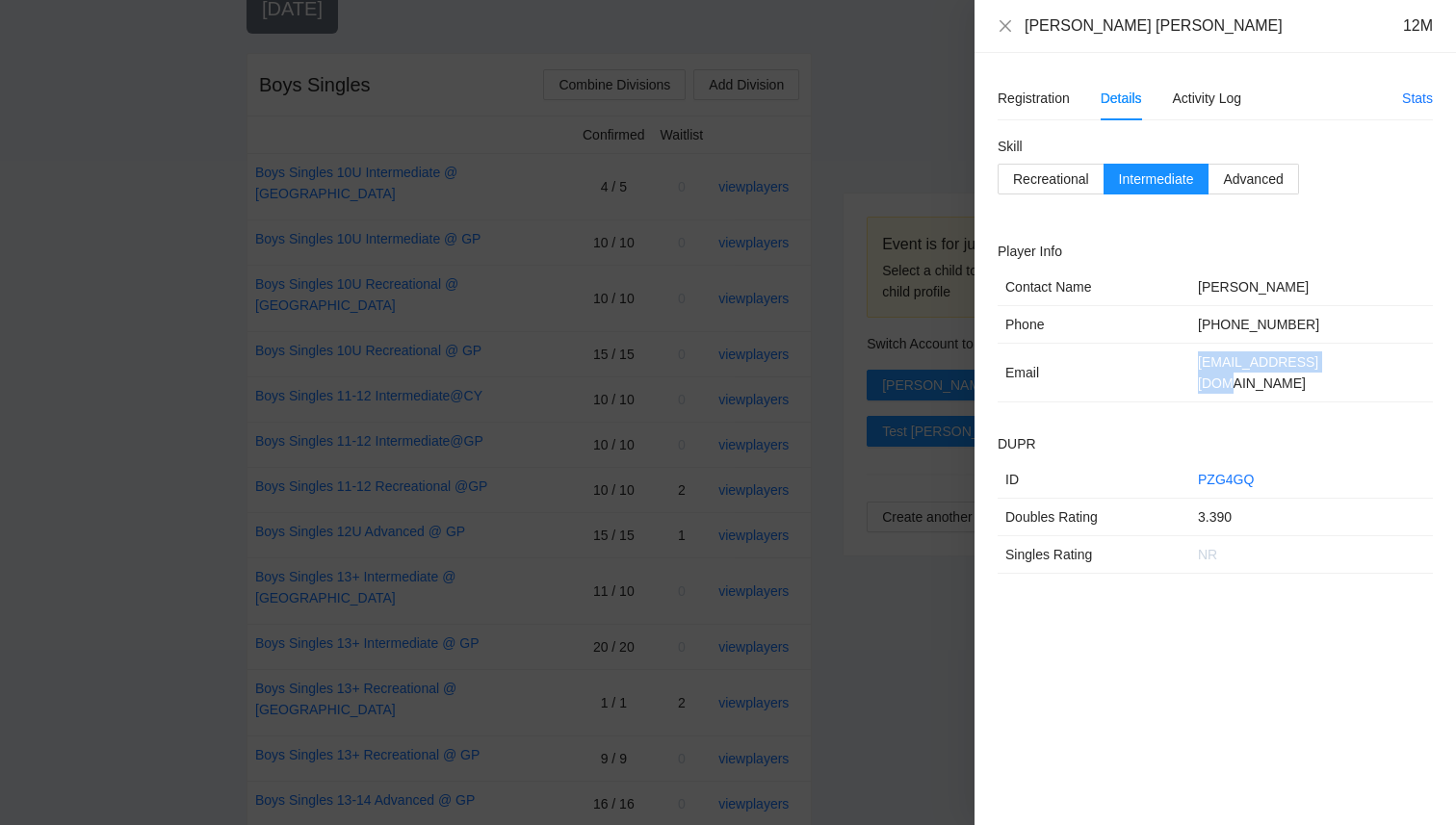
drag, startPoint x: 1334, startPoint y: 364, endPoint x: 1193, endPoint y: 364, distance: 141.0
click at [1193, 364] on td "bstilesrx@gmail.com" at bounding box center [1311, 373] width 243 height 59
copy td "bstilesrx@gmail.com"
click at [1048, 109] on div "Registration" at bounding box center [1033, 99] width 73 height 45
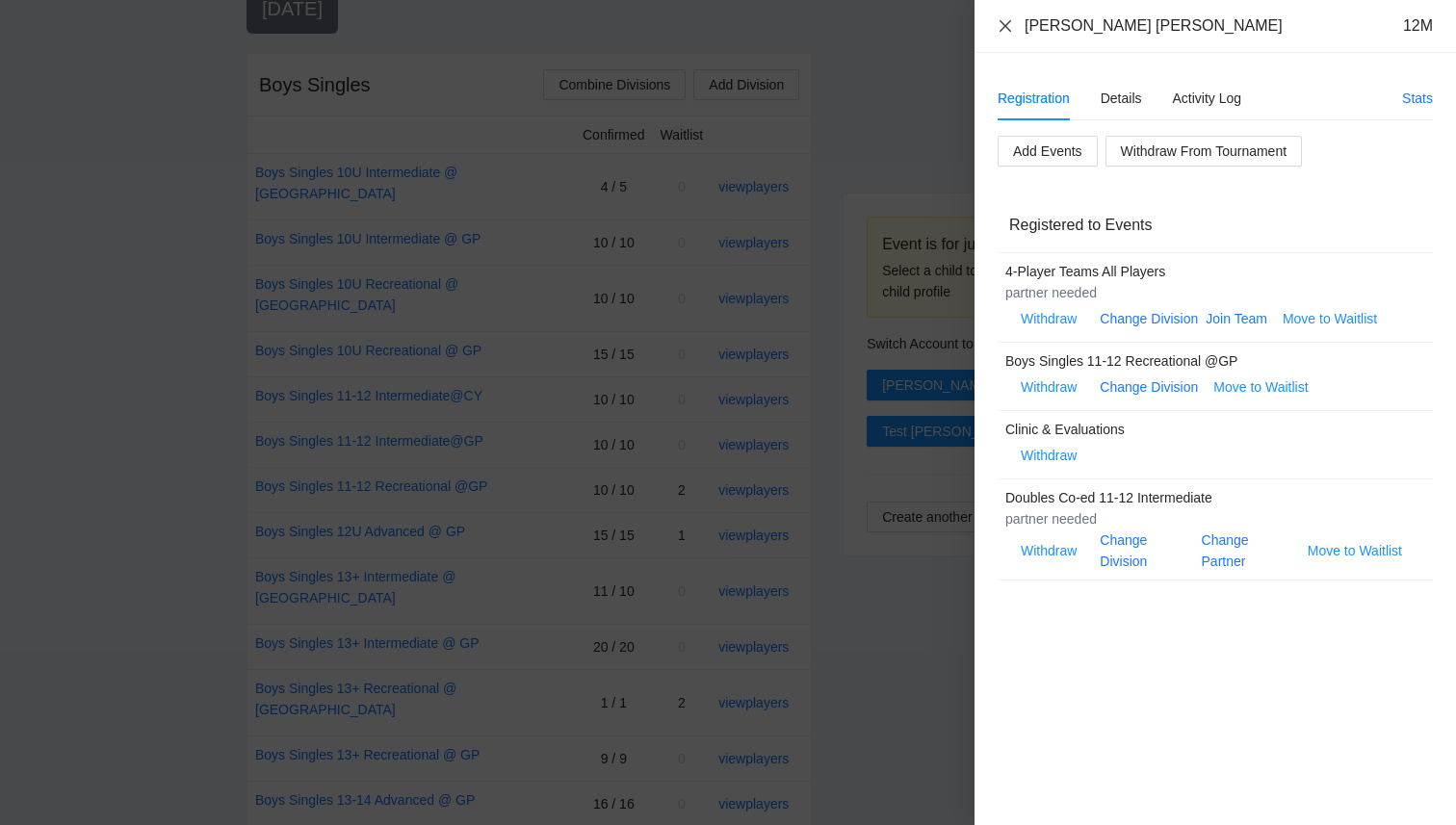
click at [1001, 27] on icon "close" at bounding box center [1005, 26] width 15 height 15
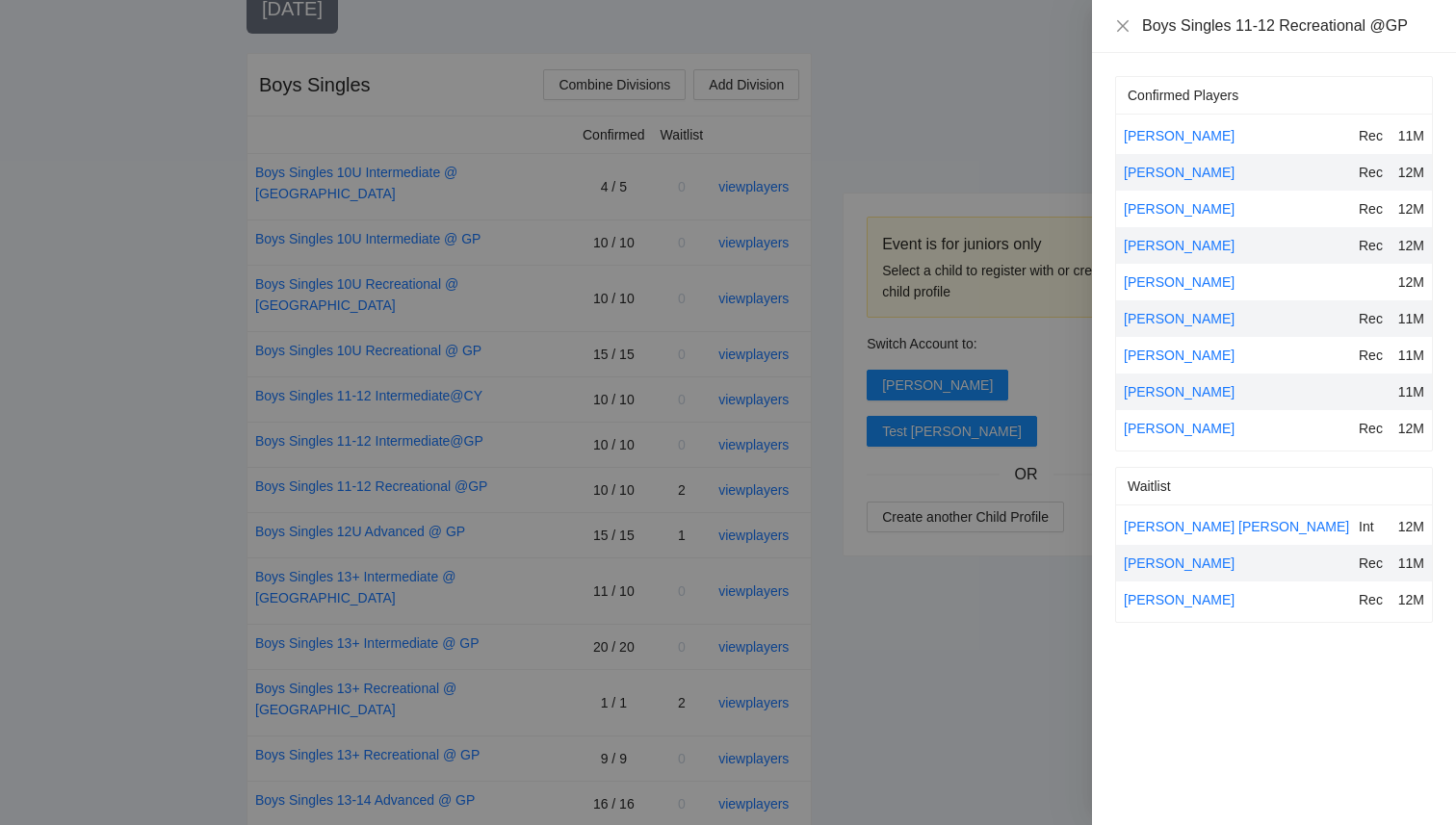
click at [966, 158] on div at bounding box center [728, 412] width 1456 height 825
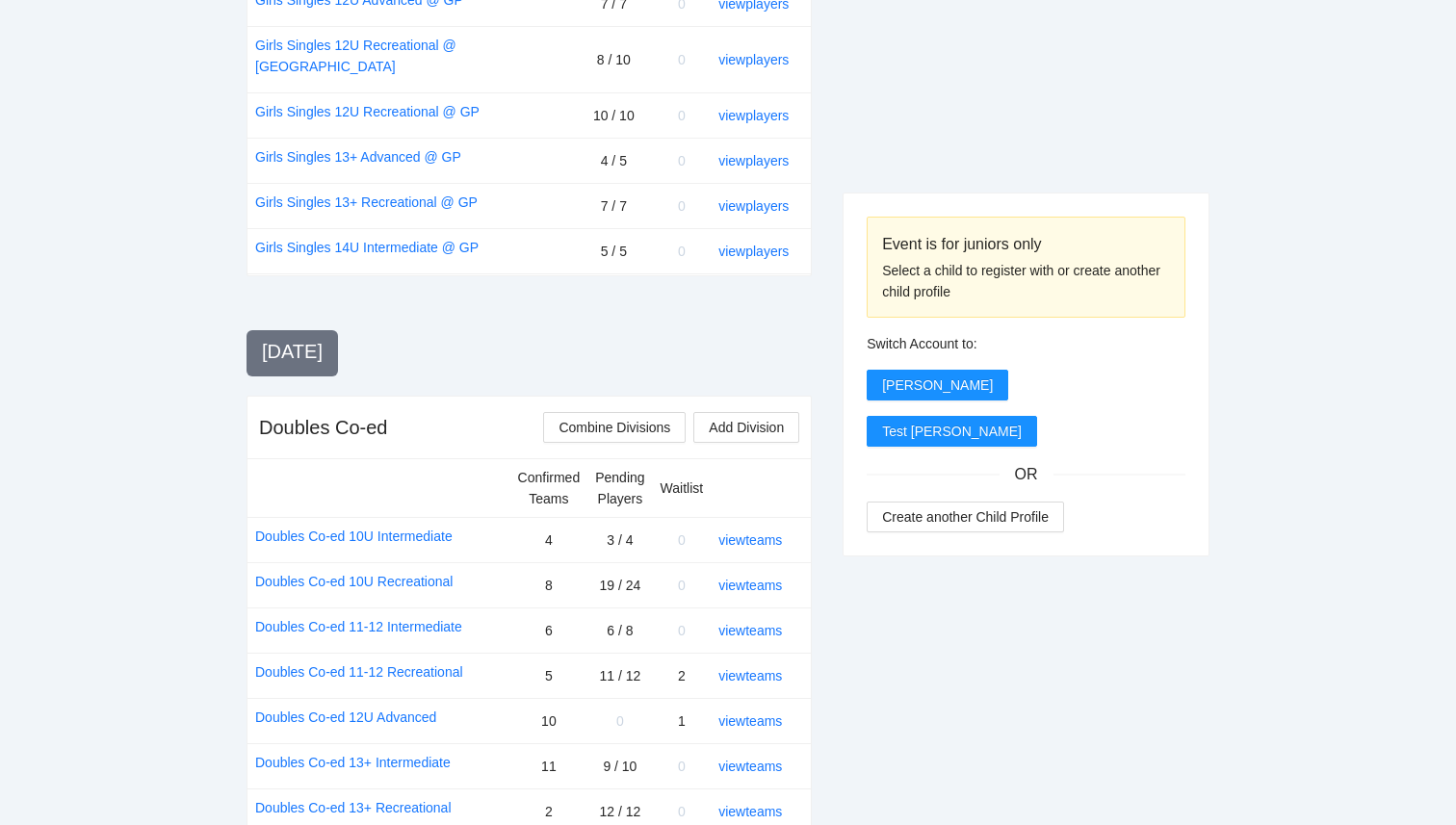
scroll to position [1853, 0]
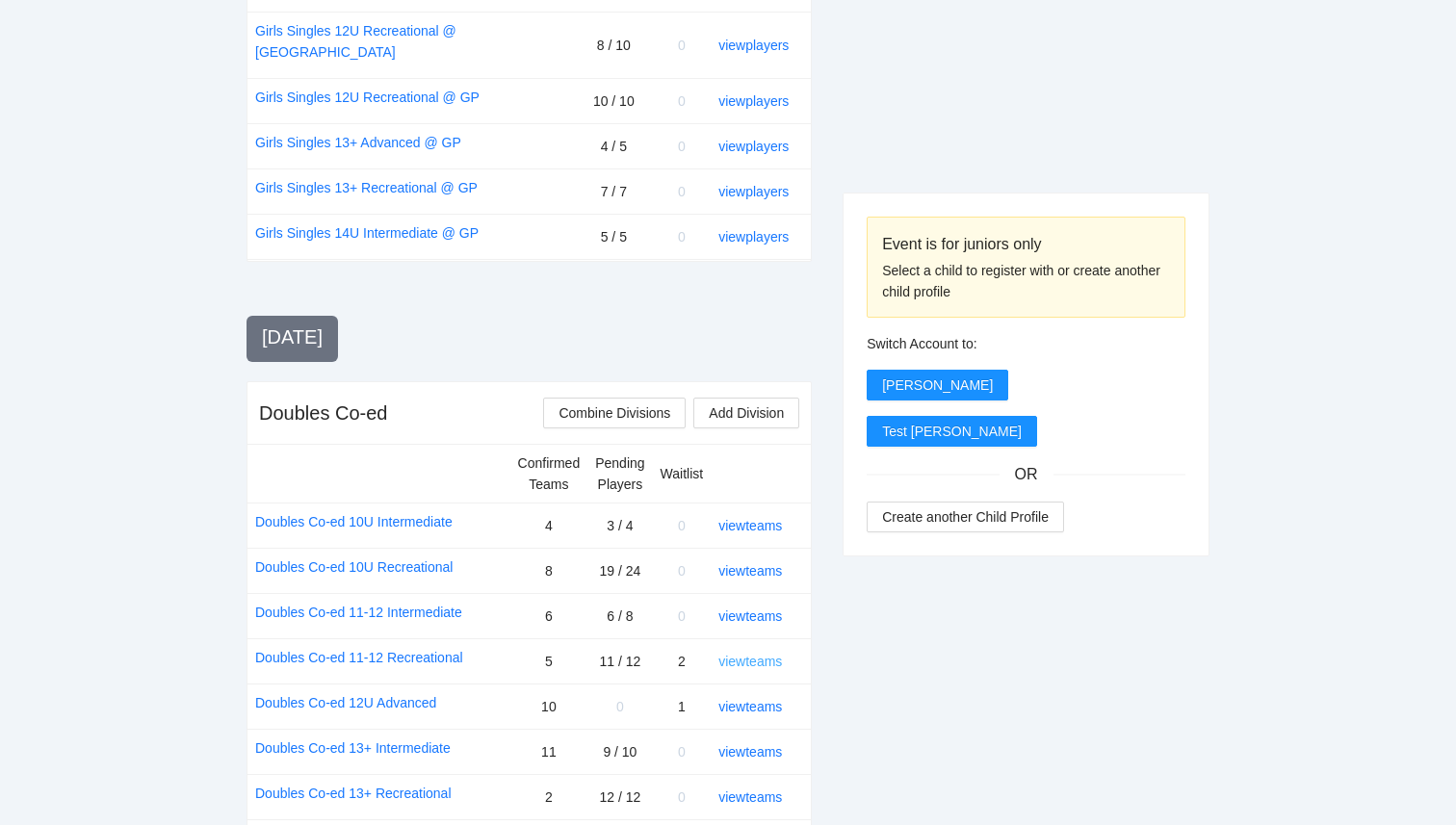
click at [765, 654] on link "view teams" at bounding box center [750, 661] width 64 height 15
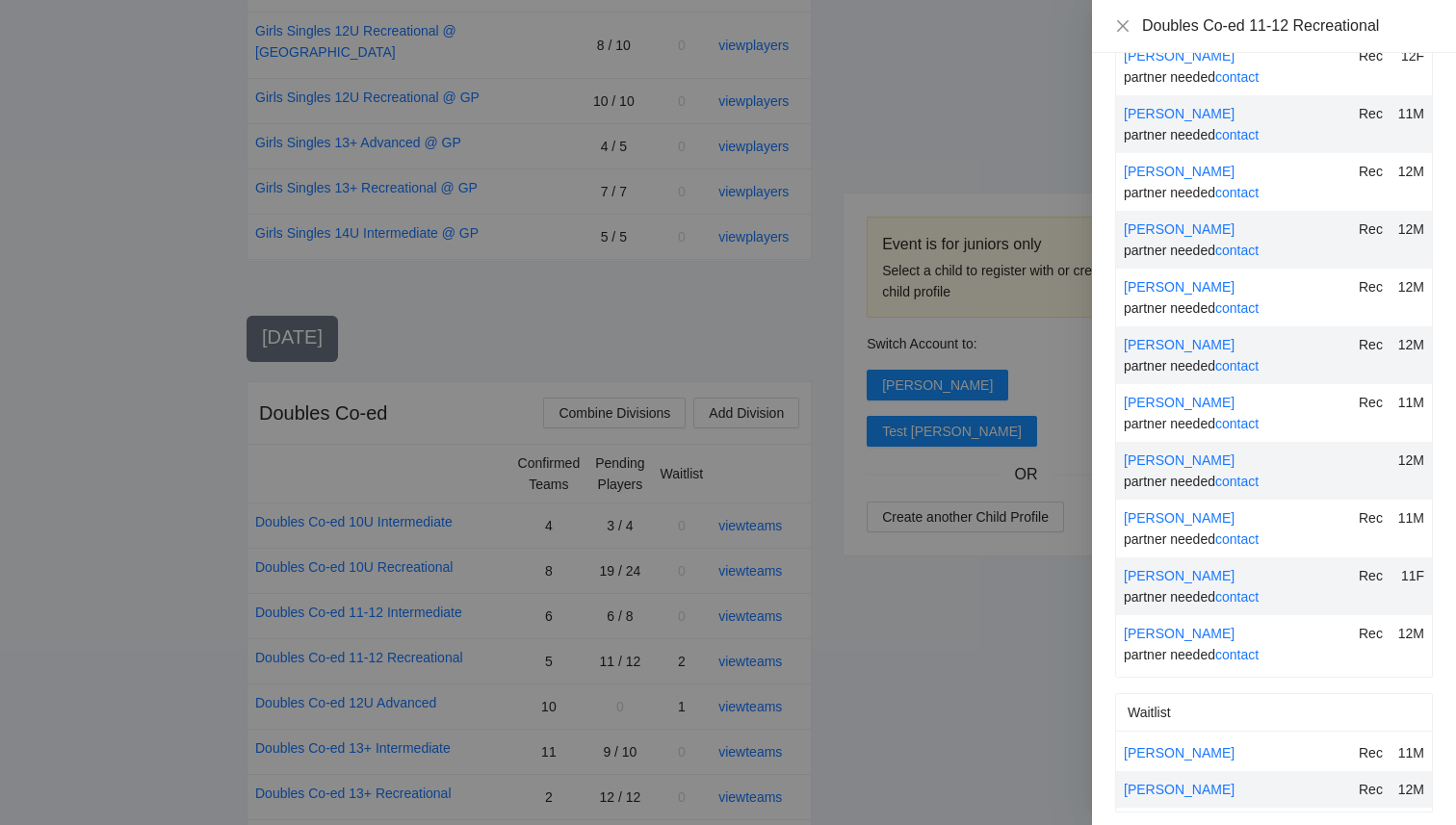
scroll to position [442, 0]
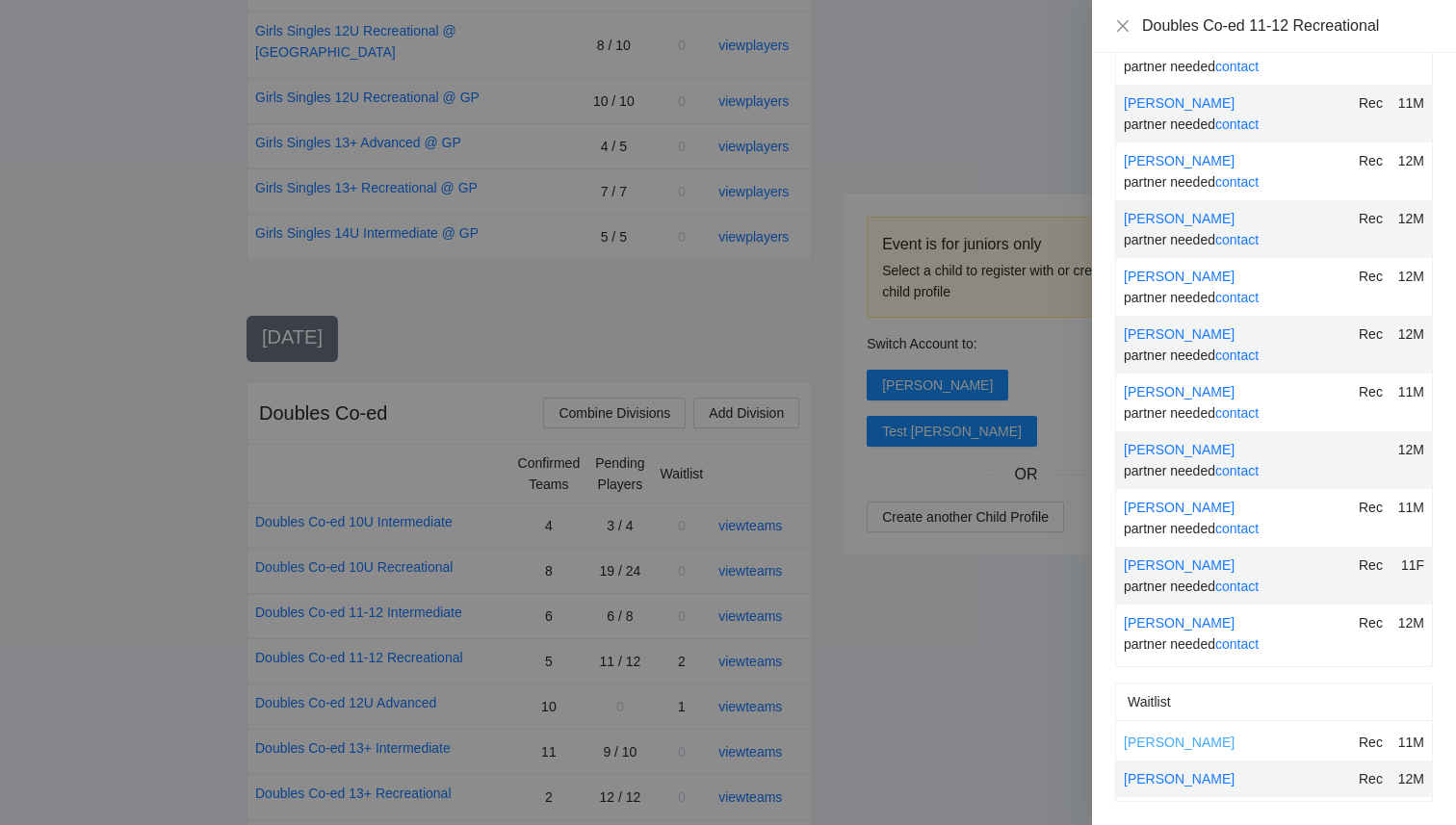
click at [1160, 743] on link "[PERSON_NAME]" at bounding box center [1179, 743] width 110 height 15
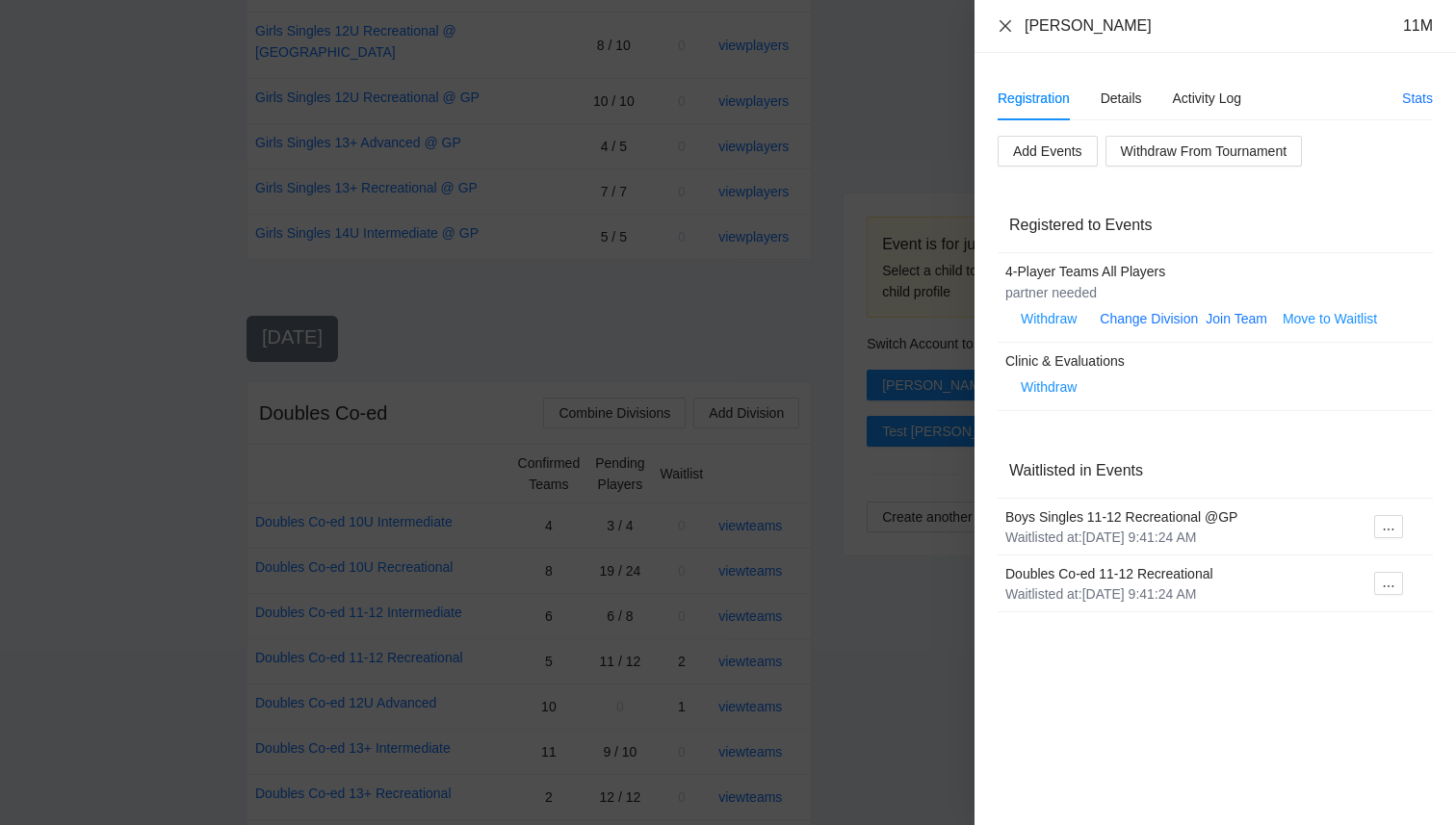
click at [1005, 33] on icon "close" at bounding box center [1005, 26] width 15 height 15
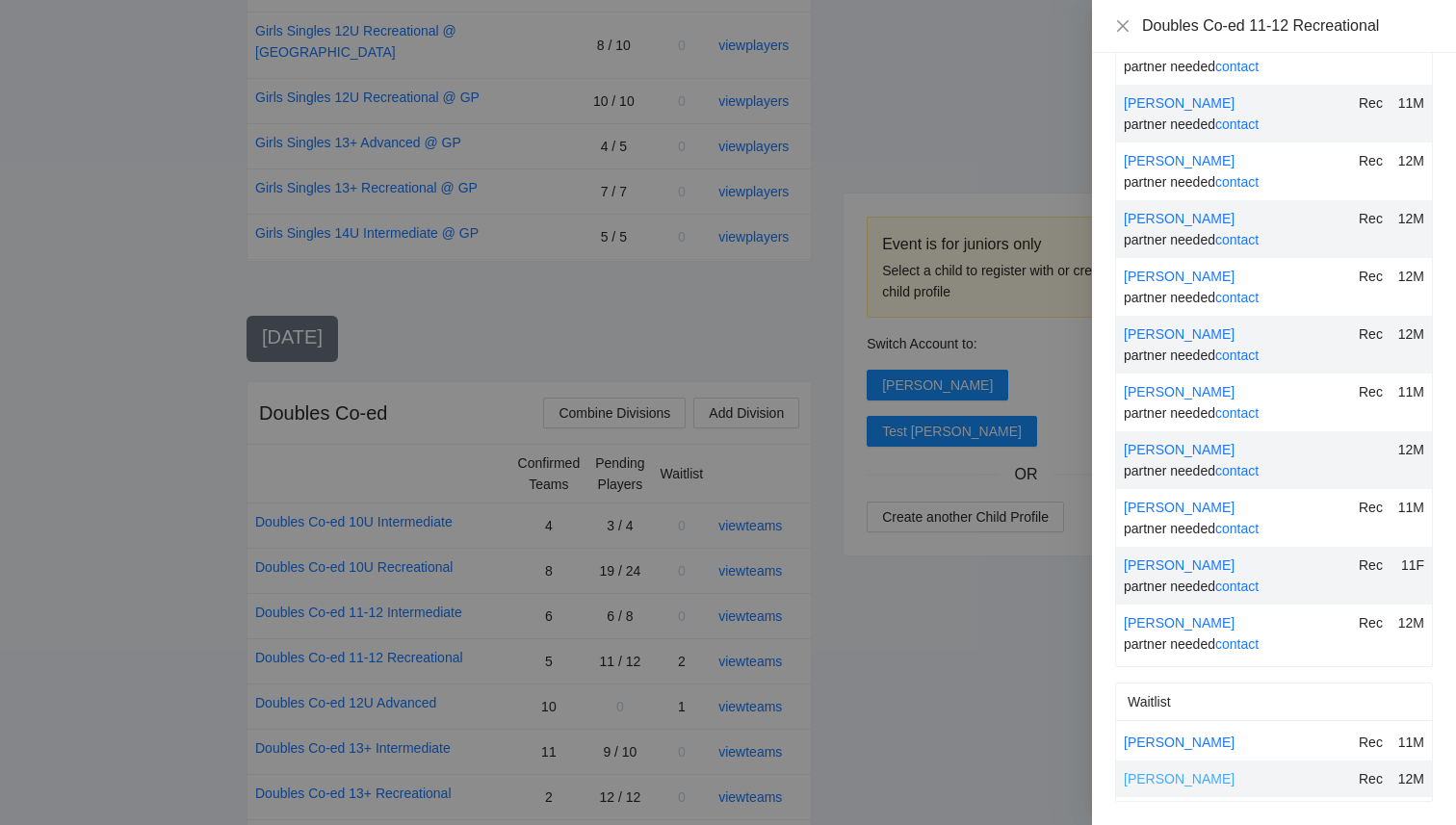
click at [1148, 783] on link "[PERSON_NAME]" at bounding box center [1179, 779] width 110 height 15
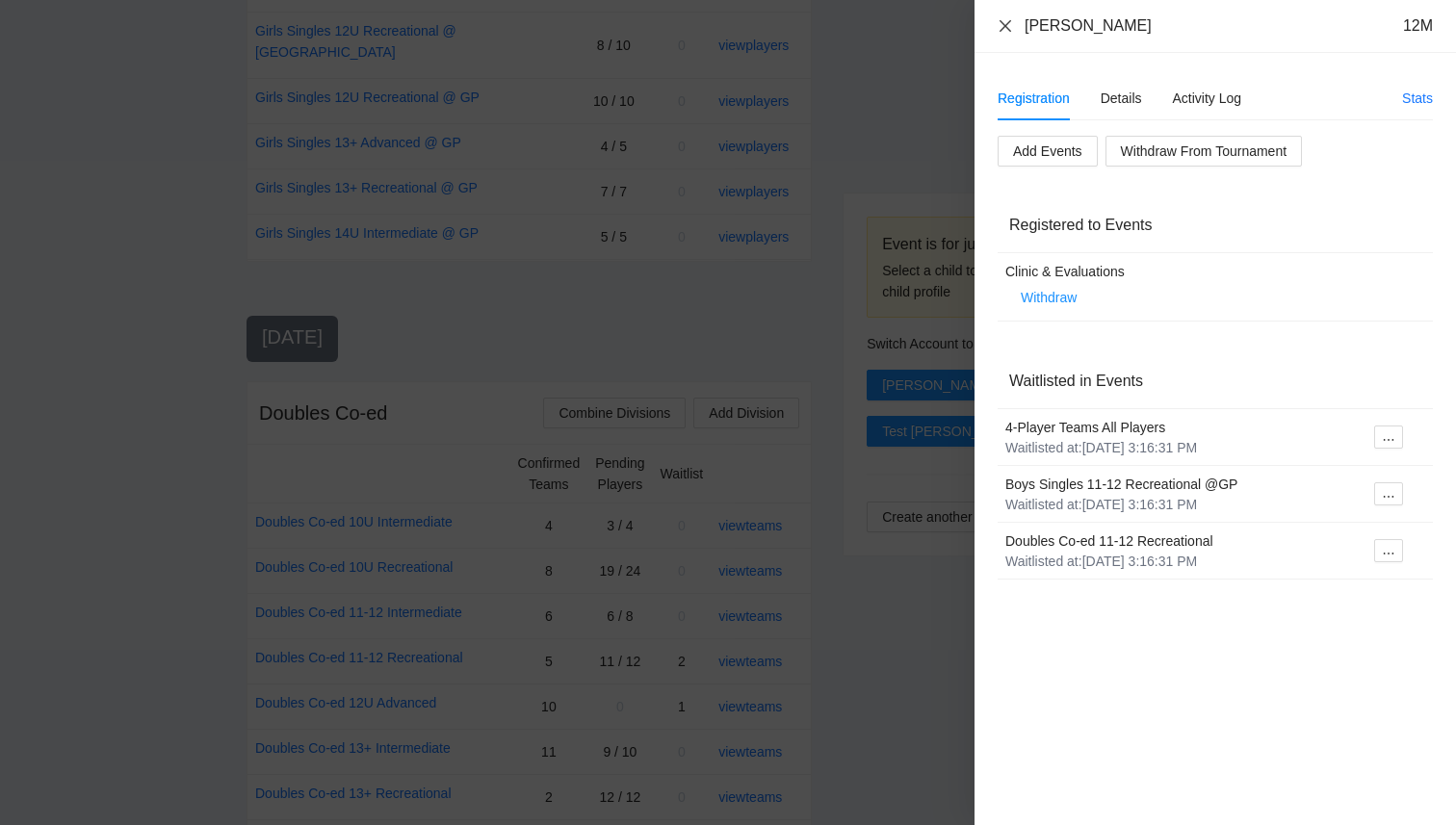
click at [1009, 27] on icon "close" at bounding box center [1005, 26] width 15 height 15
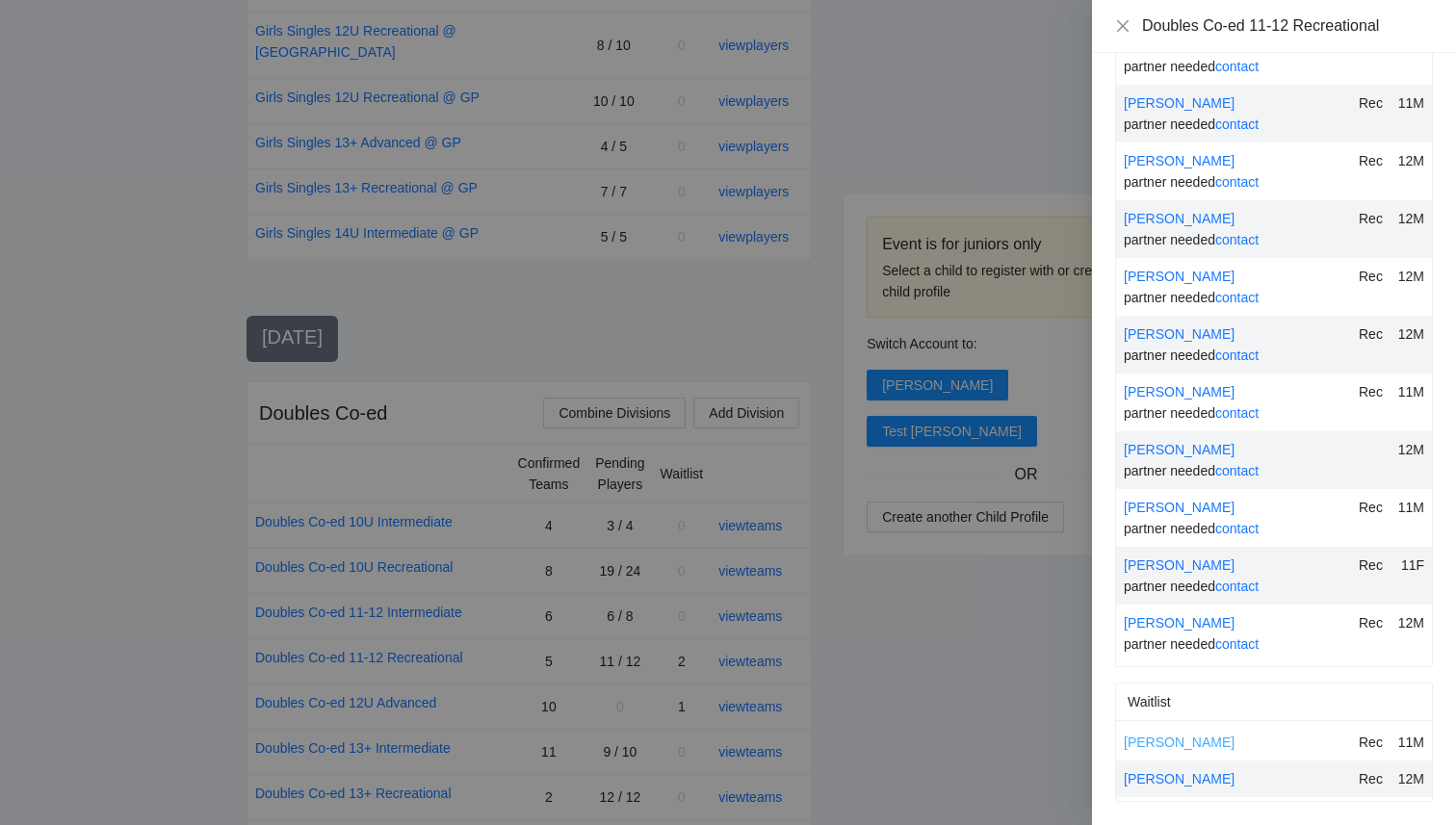
click at [1164, 743] on link "[PERSON_NAME]" at bounding box center [1179, 743] width 110 height 15
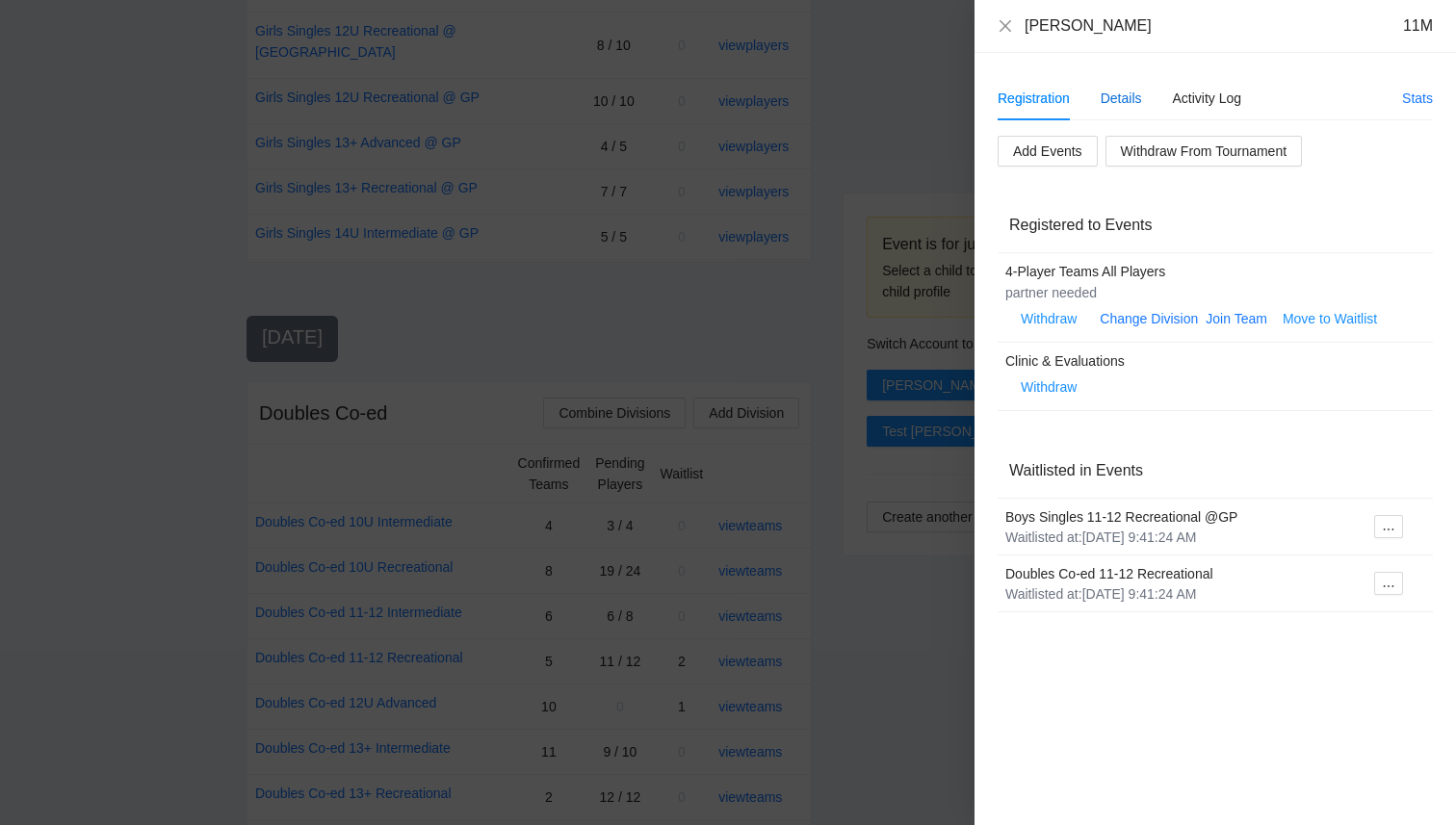
click at [1124, 100] on div "Details" at bounding box center [1121, 99] width 42 height 21
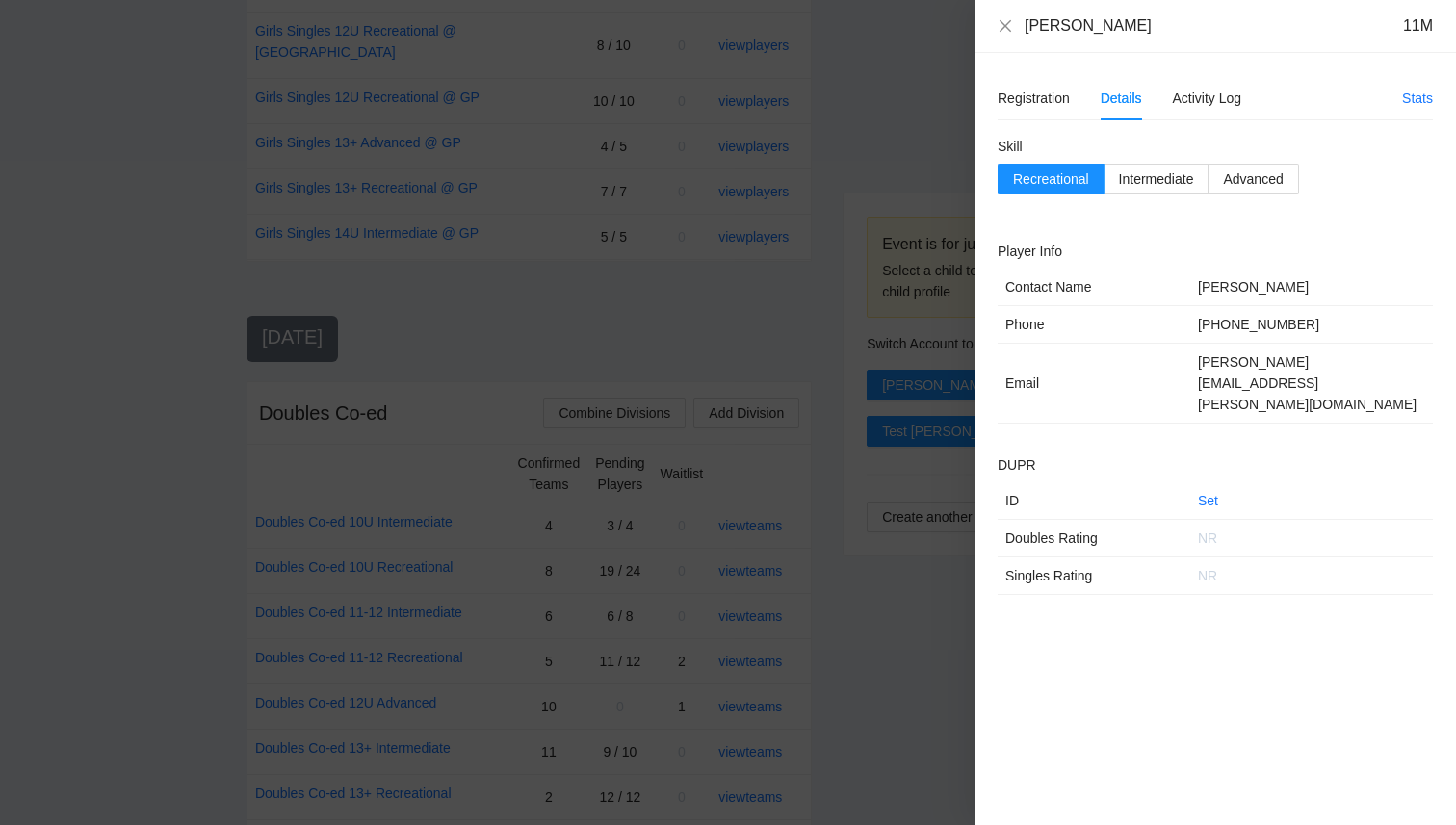
click at [1357, 371] on td "[PERSON_NAME][EMAIL_ADDRESS][PERSON_NAME][DOMAIN_NAME]" at bounding box center [1311, 383] width 243 height 80
drag, startPoint x: 1370, startPoint y: 357, endPoint x: 1224, endPoint y: 342, distance: 146.8
click at [1224, 342] on tbody "Contact Name [PERSON_NAME] Phone [PHONE_NUMBER] Email [PERSON_NAME][EMAIL_ADDRE…" at bounding box center [1215, 347] width 436 height 155
click at [1316, 387] on div "Skill Recreational Intermediate Advanced Player Info Contact Name [PERSON_NAME]…" at bounding box center [1215, 365] width 436 height 459
drag, startPoint x: 1371, startPoint y: 364, endPoint x: 1212, endPoint y: 351, distance: 159.5
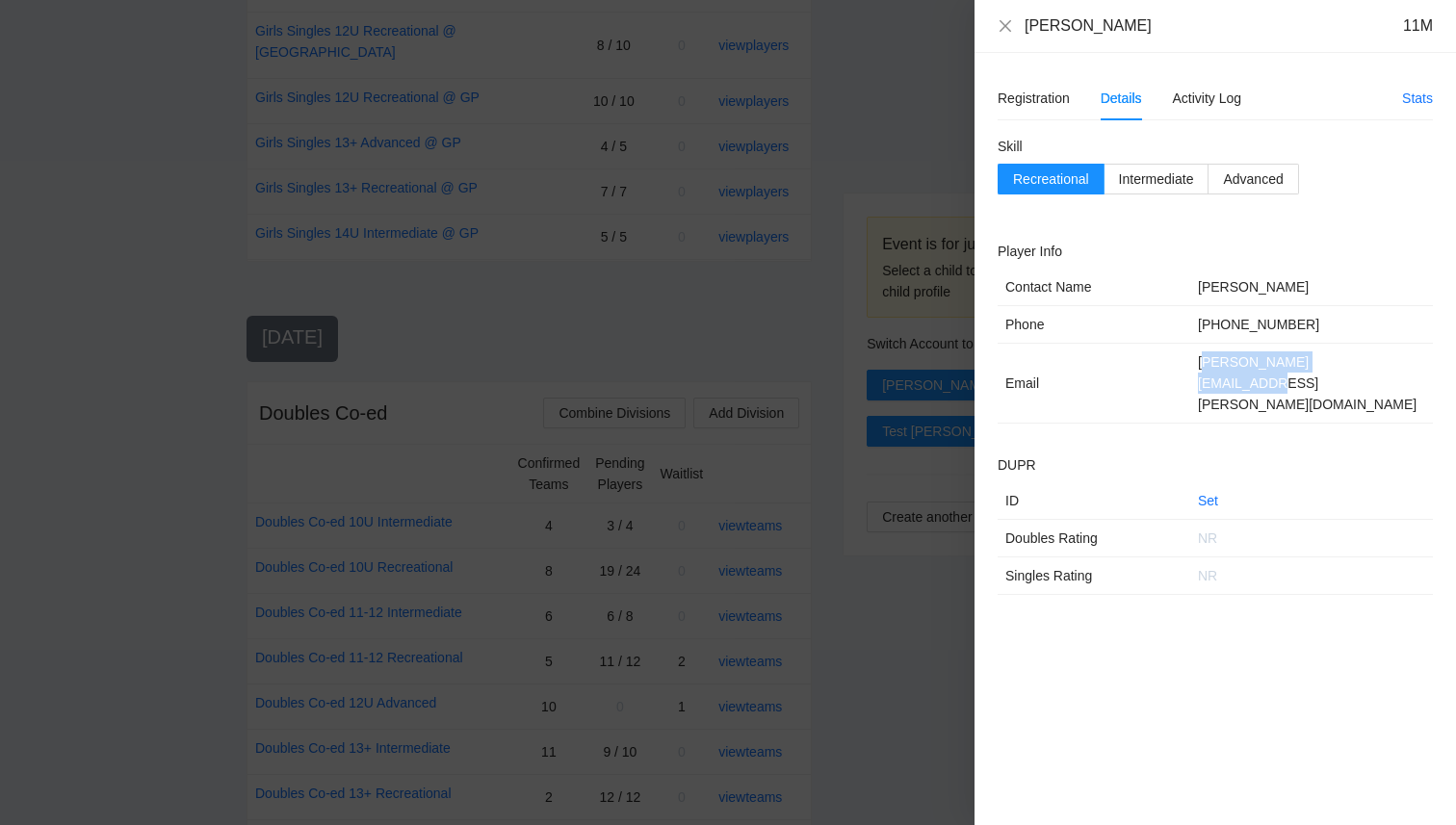
click at [1212, 351] on td "[PERSON_NAME][EMAIL_ADDRESS][PERSON_NAME][DOMAIN_NAME]" at bounding box center [1311, 383] width 243 height 80
click at [1194, 353] on td "[PERSON_NAME][EMAIL_ADDRESS][PERSON_NAME][DOMAIN_NAME]" at bounding box center [1311, 383] width 243 height 80
drag, startPoint x: 1195, startPoint y: 359, endPoint x: 1367, endPoint y: 365, distance: 172.1
click at [1367, 365] on td "[PERSON_NAME][EMAIL_ADDRESS][PERSON_NAME][DOMAIN_NAME]" at bounding box center [1311, 383] width 243 height 80
copy td "[PERSON_NAME][EMAIL_ADDRESS][PERSON_NAME][DOMAIN_NAME]"
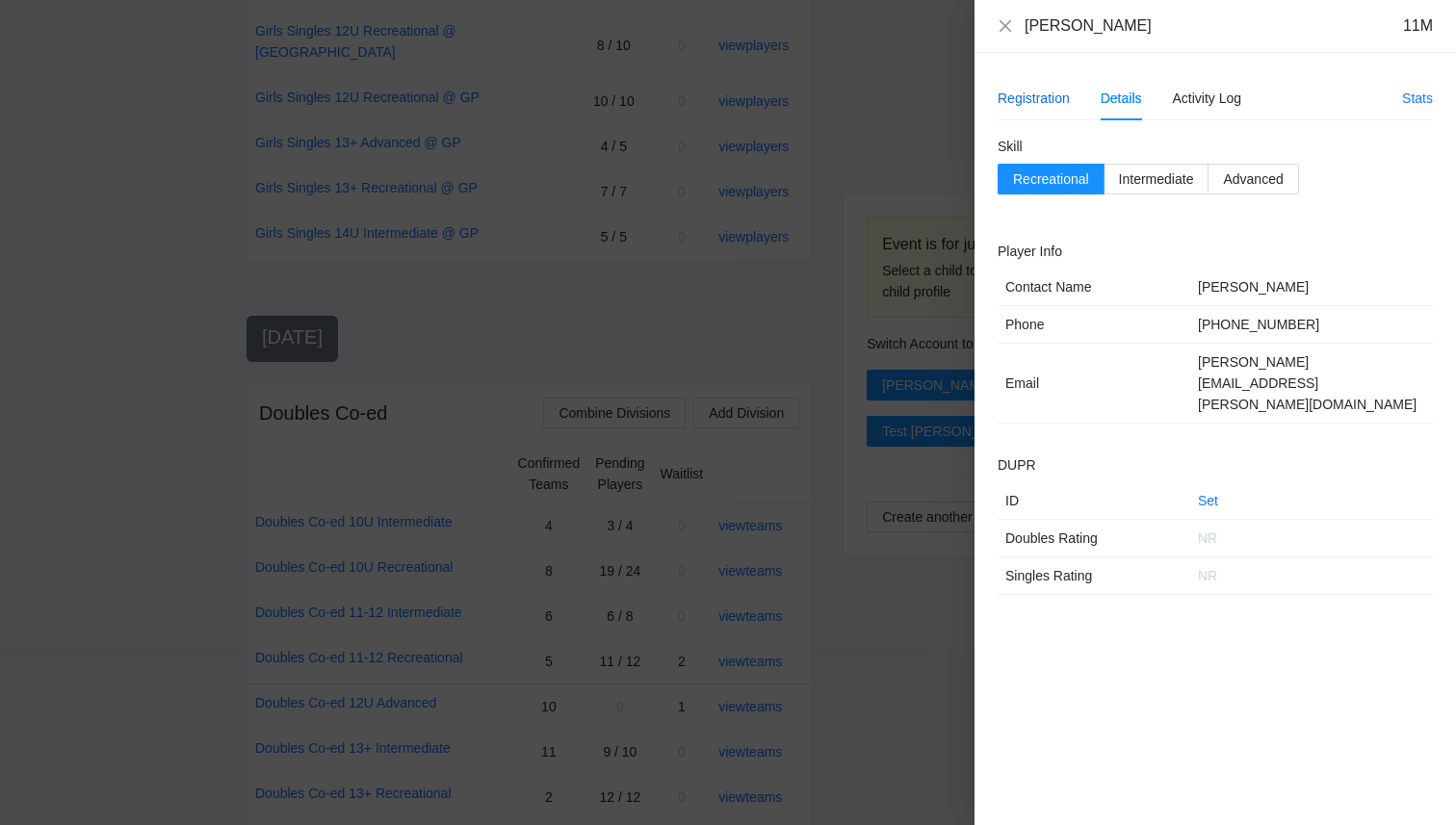
click at [1023, 92] on div "Registration" at bounding box center [1033, 99] width 73 height 21
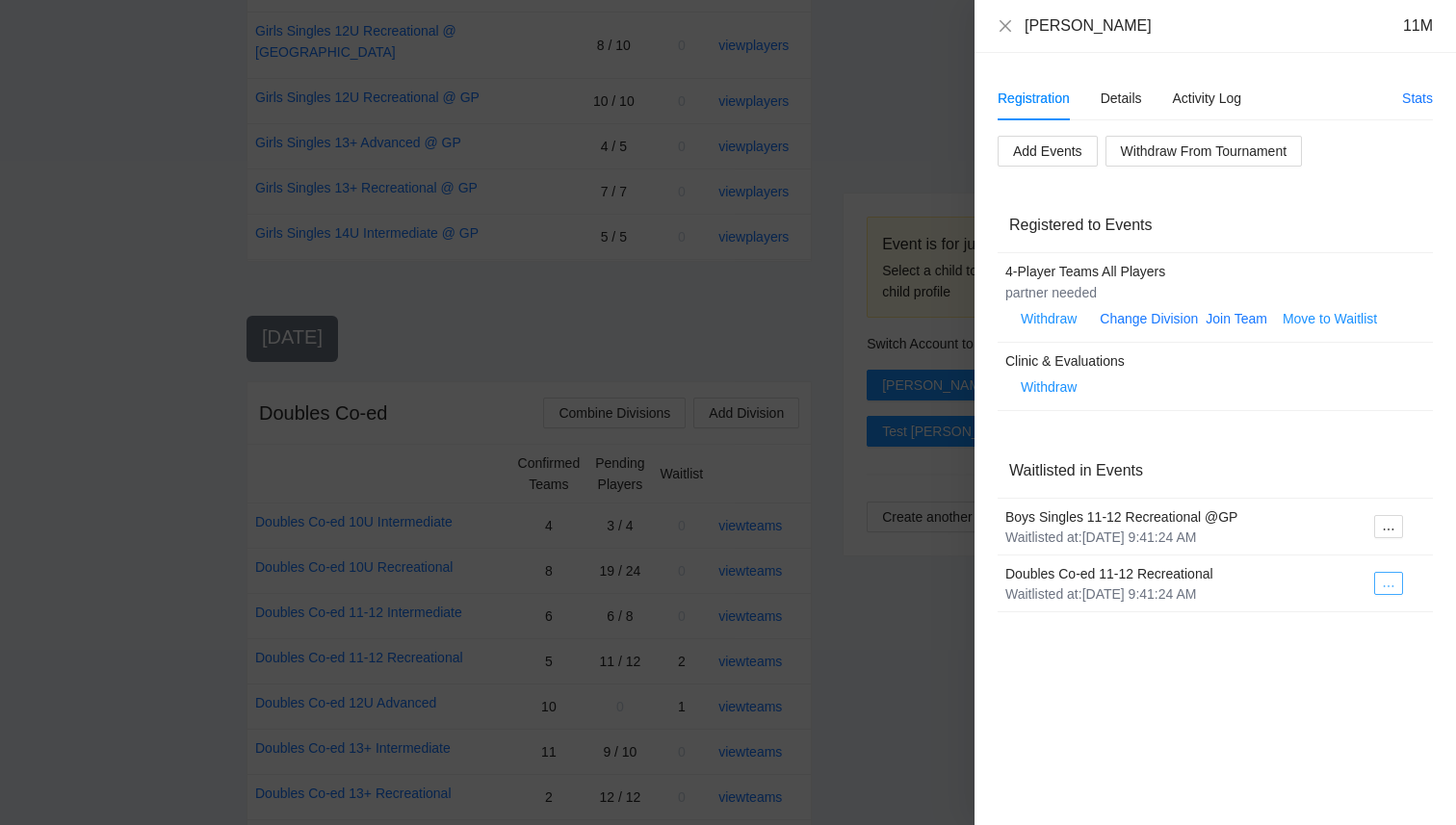
click at [1386, 580] on icon "ellipsis" at bounding box center [1388, 587] width 14 height 14
click at [1337, 619] on span "Register to Event" at bounding box center [1330, 619] width 121 height 21
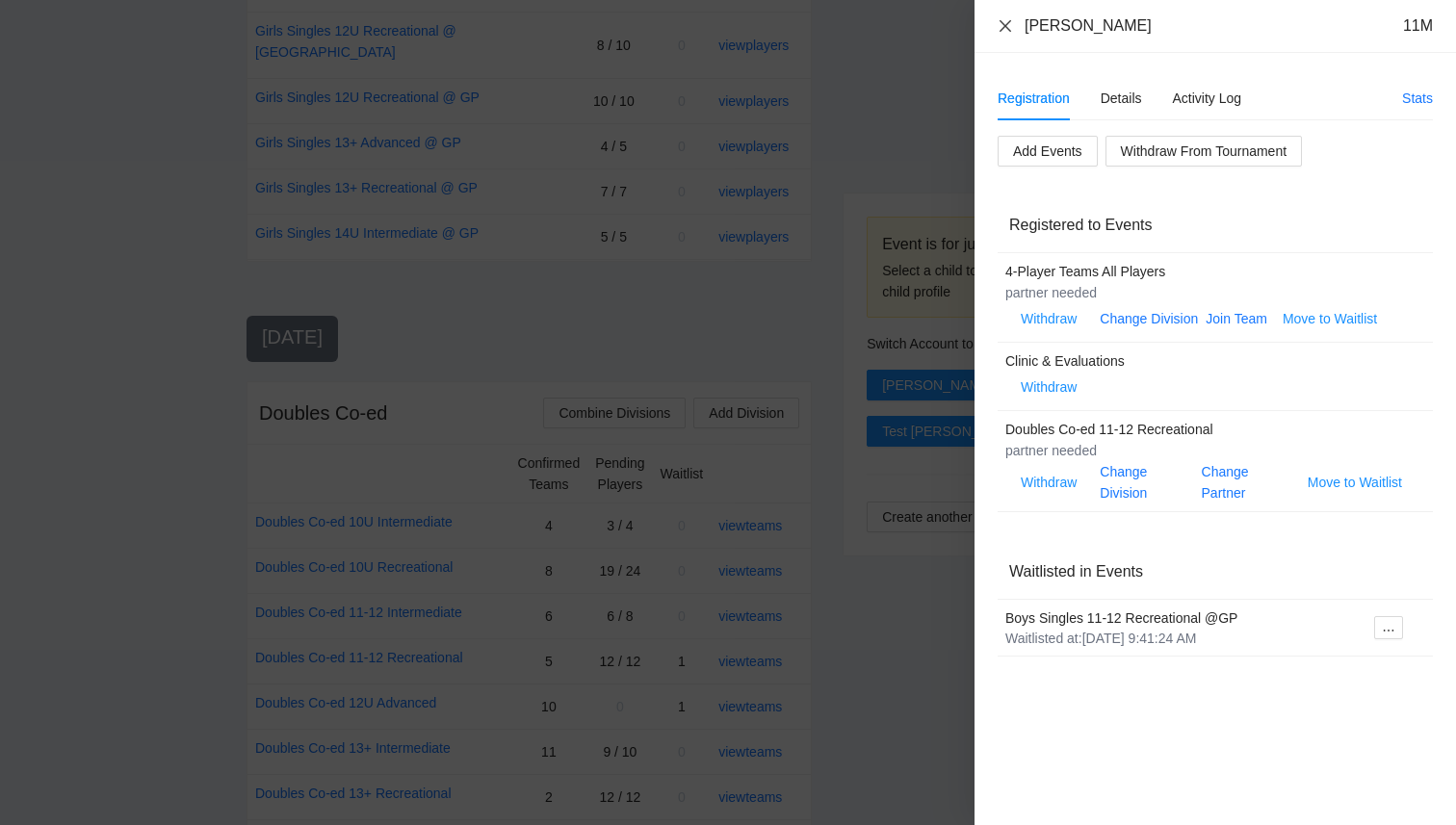
click at [1003, 28] on icon "close" at bounding box center [1005, 26] width 15 height 15
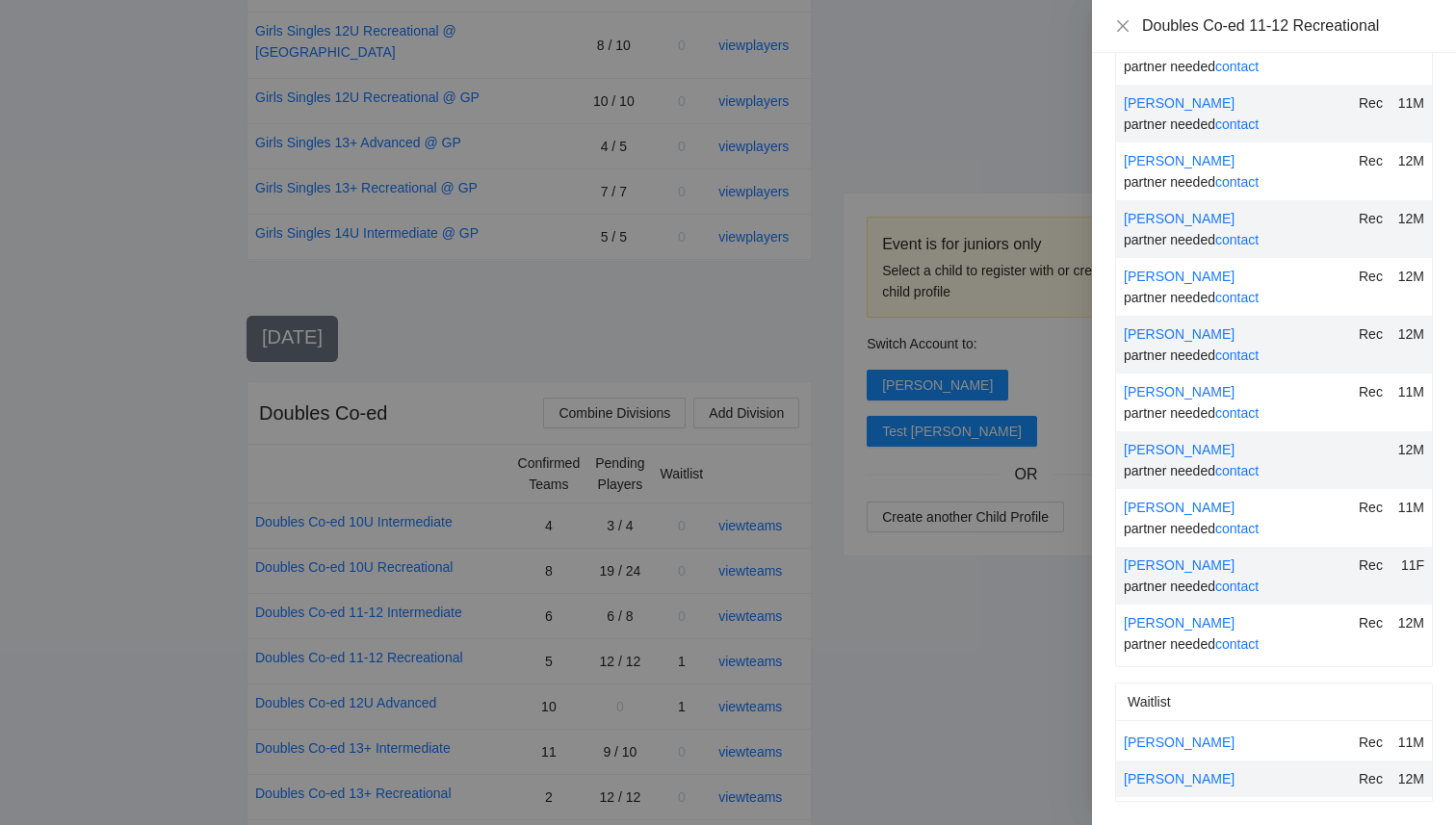
click at [869, 759] on div at bounding box center [728, 412] width 1456 height 825
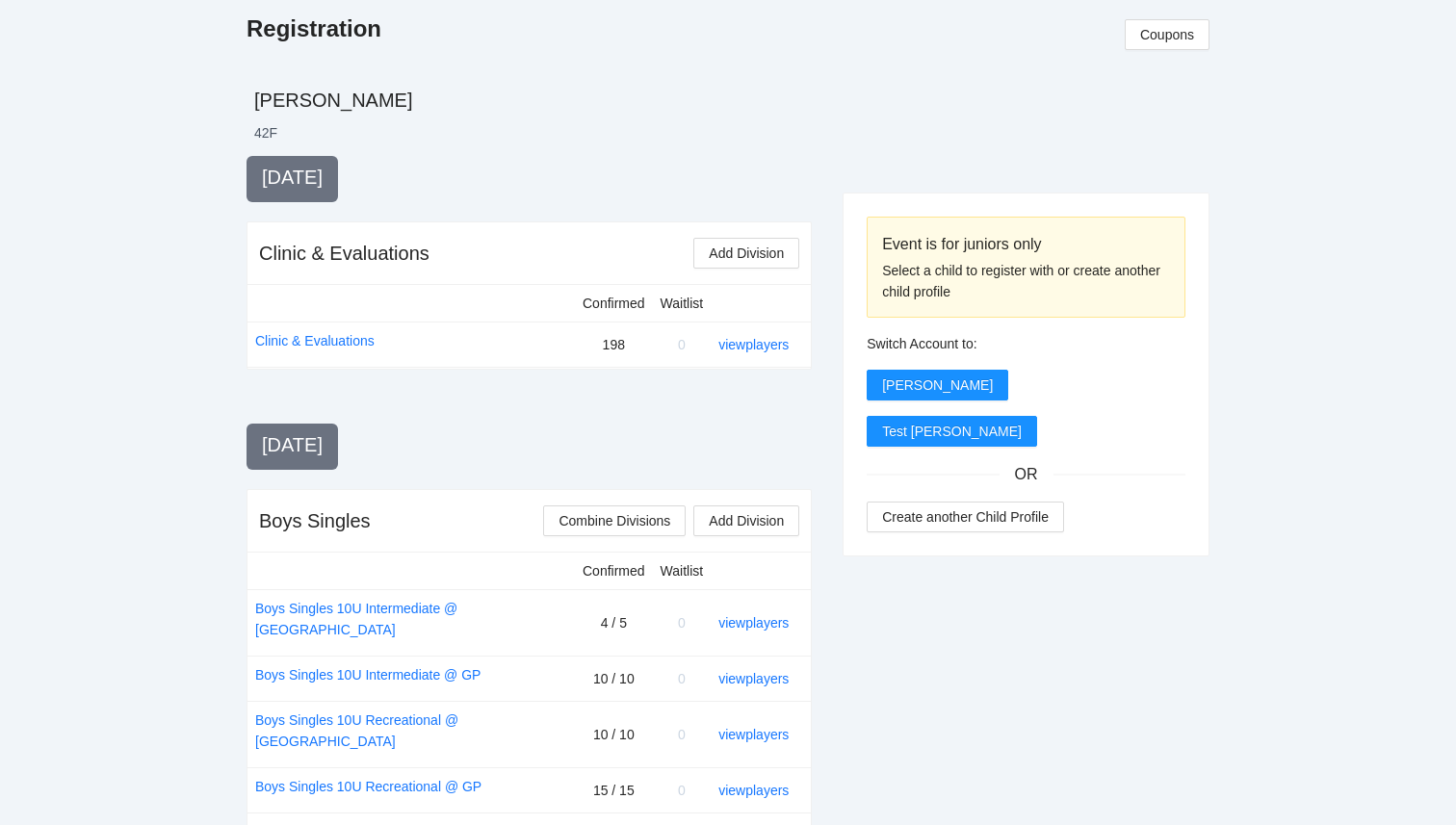
scroll to position [0, 0]
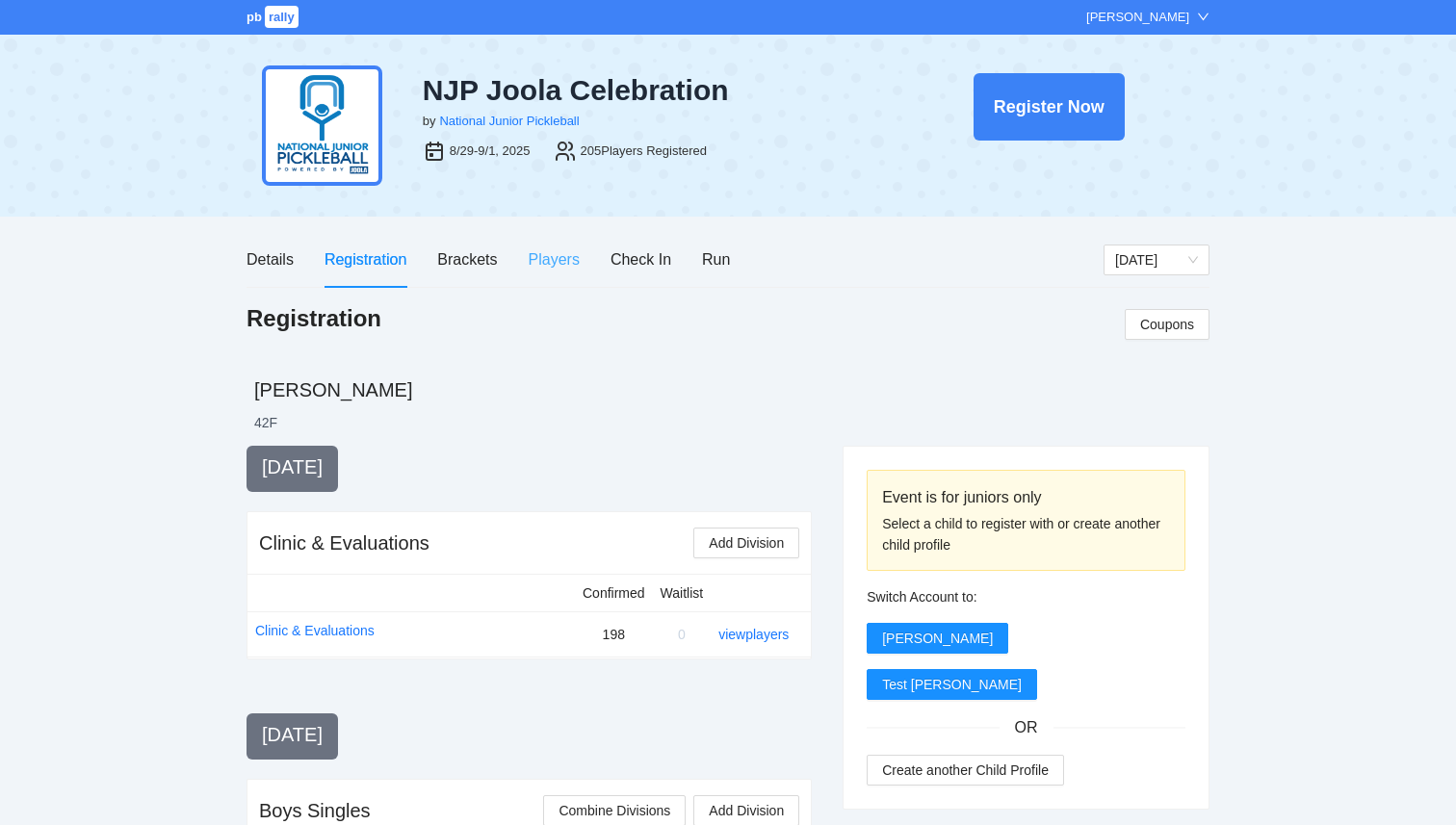
click at [537, 247] on div "Players" at bounding box center [554, 260] width 51 height 55
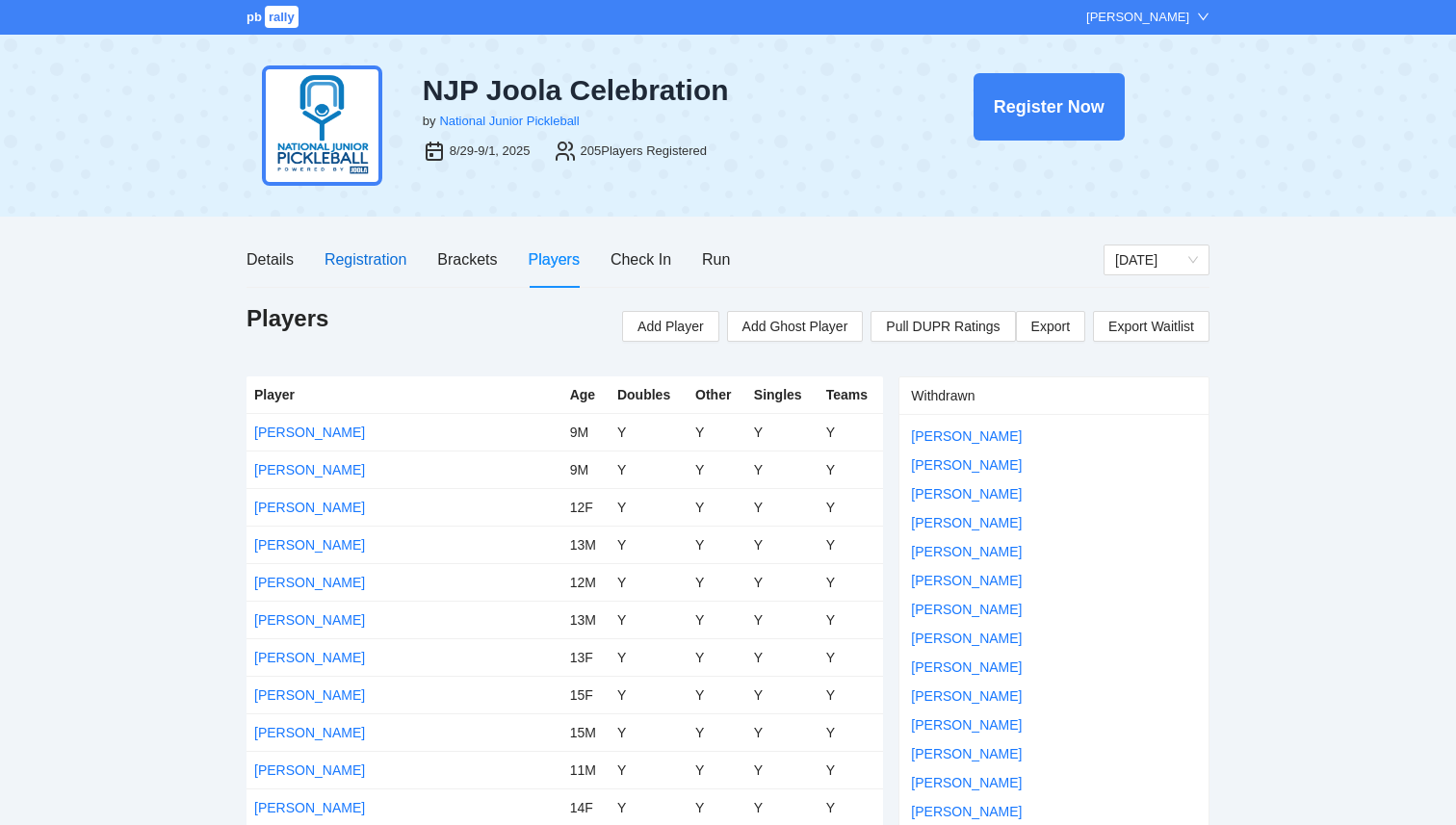
click at [388, 254] on div "Registration" at bounding box center [365, 260] width 82 height 24
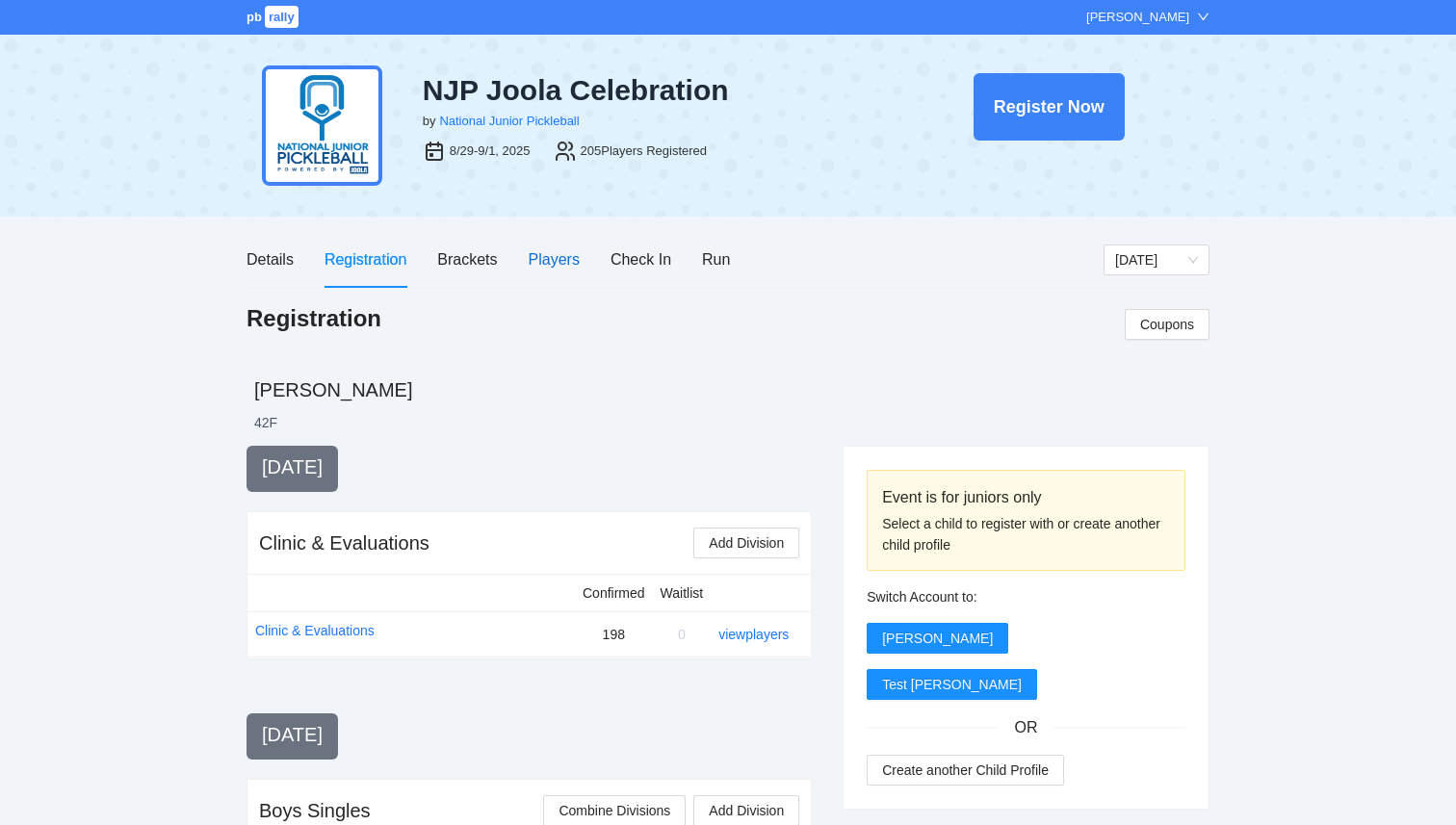
click at [545, 269] on div "Players" at bounding box center [554, 260] width 51 height 24
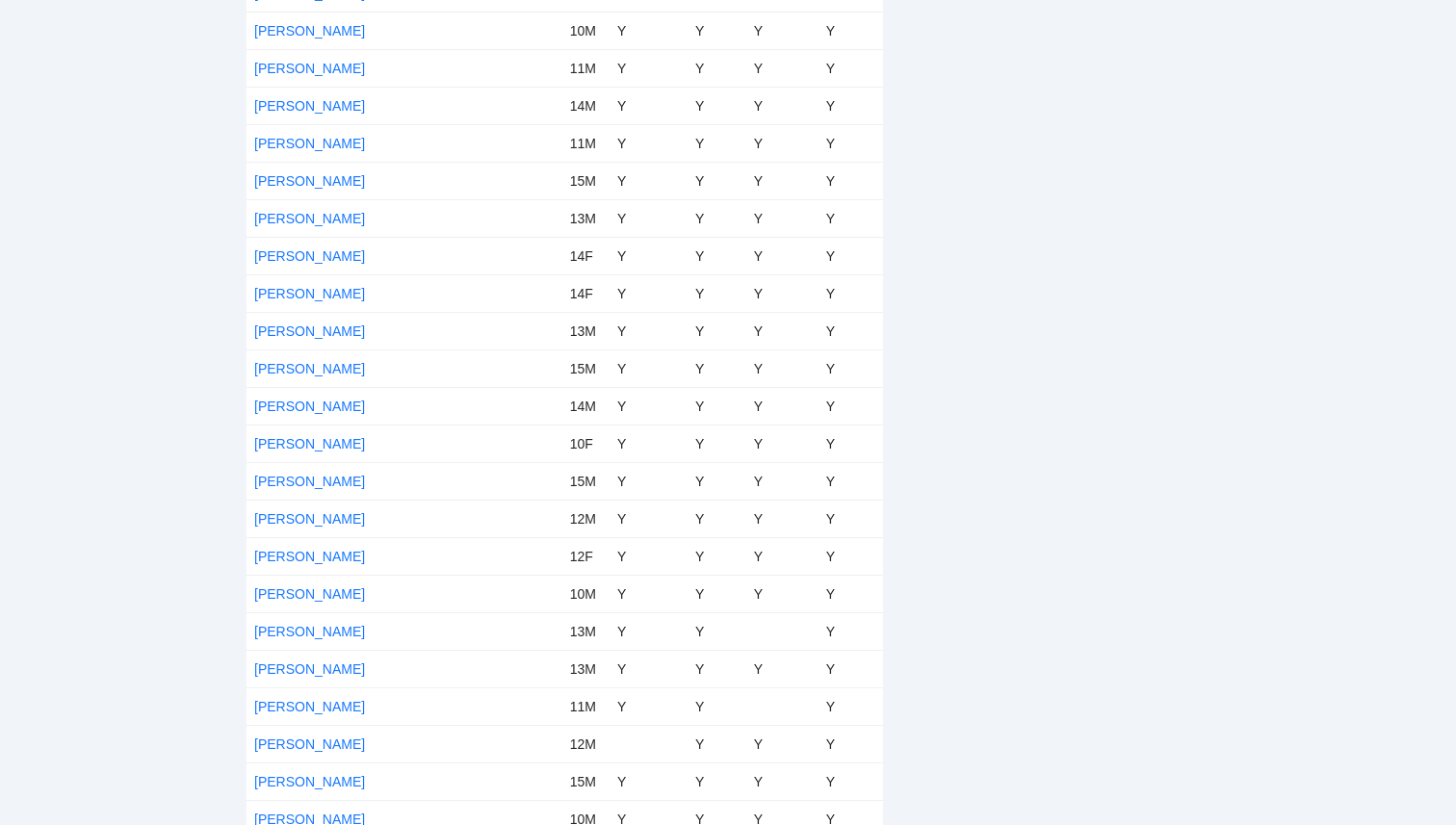
scroll to position [3297, 0]
click at [305, 704] on link "[PERSON_NAME]" at bounding box center [310, 704] width 110 height 15
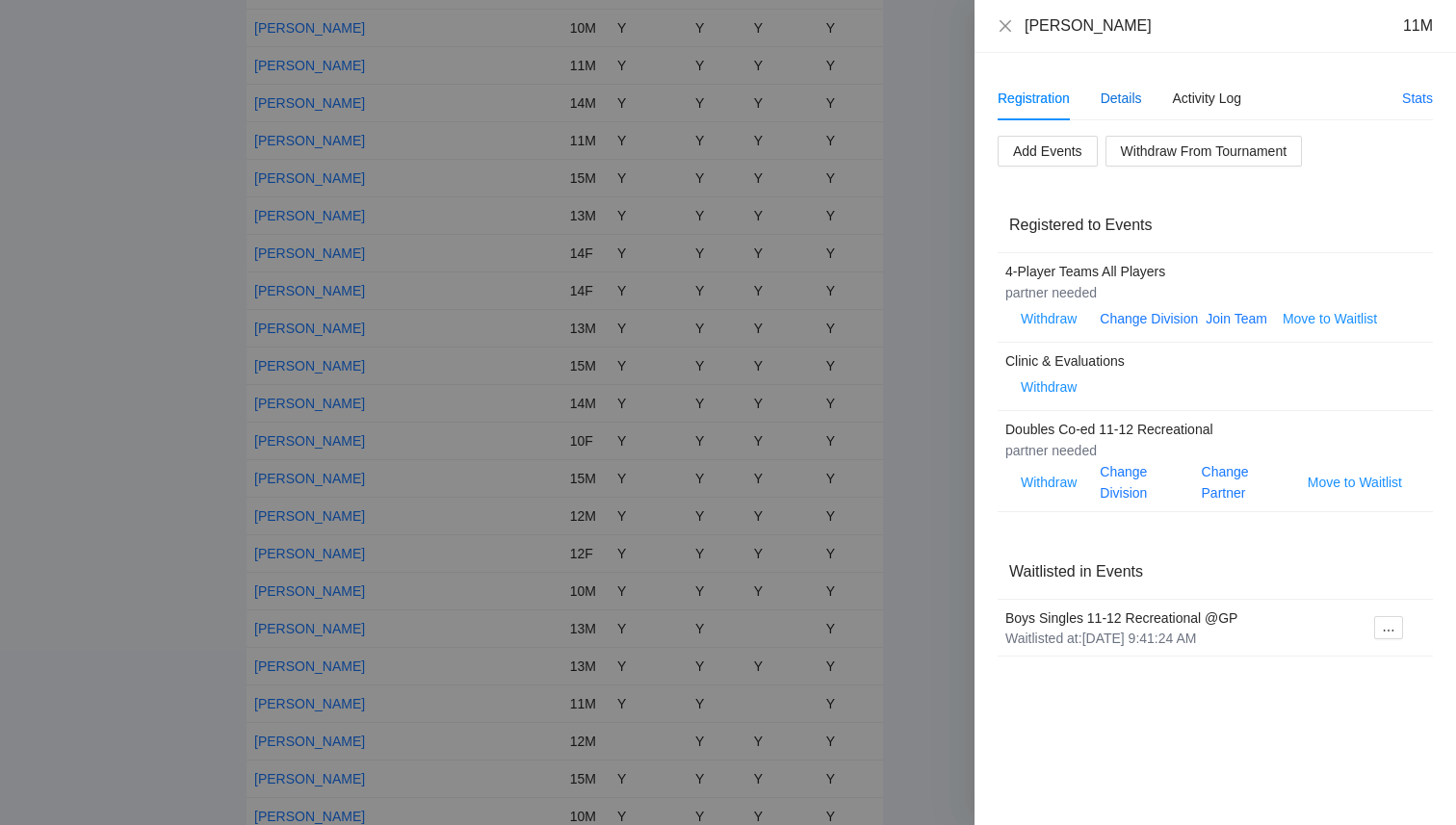
click at [1116, 93] on div "Details" at bounding box center [1121, 99] width 42 height 21
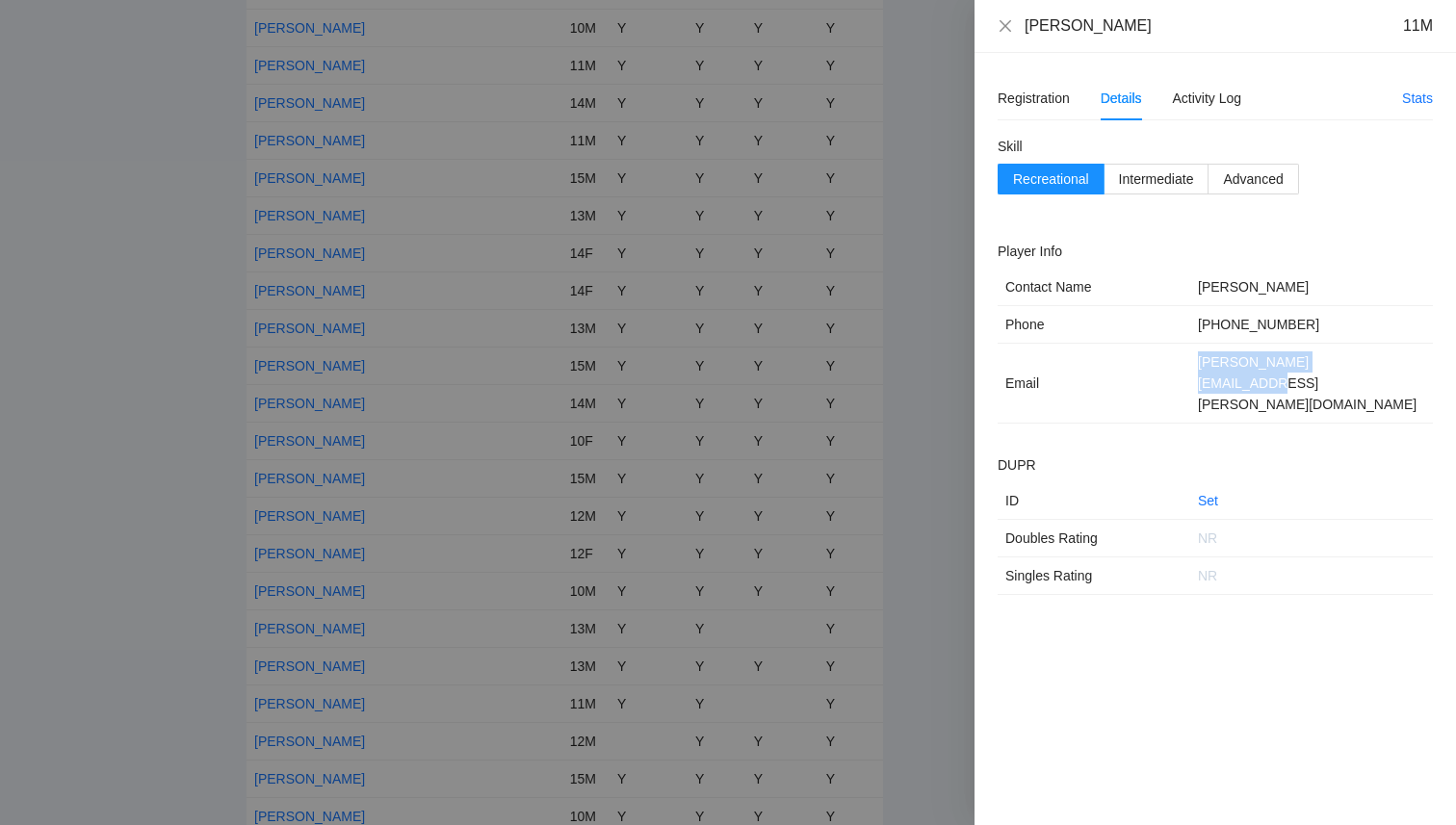
drag, startPoint x: 1378, startPoint y: 367, endPoint x: 1196, endPoint y: 368, distance: 182.0
click at [1196, 368] on td "[PERSON_NAME][EMAIL_ADDRESS][PERSON_NAME][DOMAIN_NAME]" at bounding box center [1311, 383] width 243 height 80
copy td "[PERSON_NAME][EMAIL_ADDRESS][PERSON_NAME][DOMAIN_NAME]"
click at [1011, 20] on icon "close" at bounding box center [1005, 26] width 15 height 15
